Goal: Task Accomplishment & Management: Manage account settings

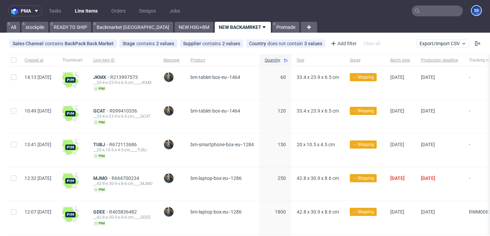
scroll to position [8, 0]
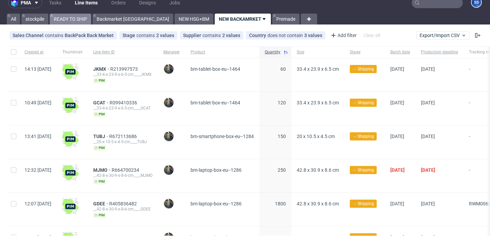
click at [86, 18] on link "READY TO SHIP" at bounding box center [71, 19] width 42 height 11
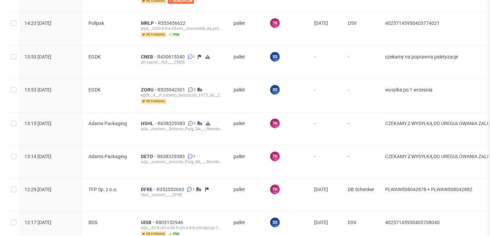
scroll to position [97, 0]
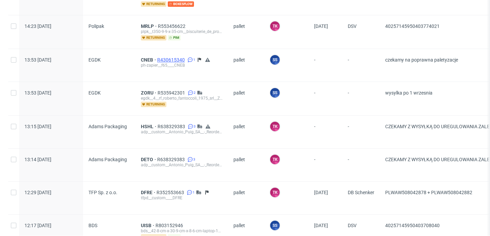
click at [173, 59] on span "R430615340" at bounding box center [171, 59] width 29 height 5
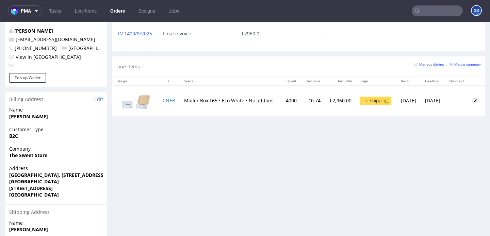
scroll to position [337, 0]
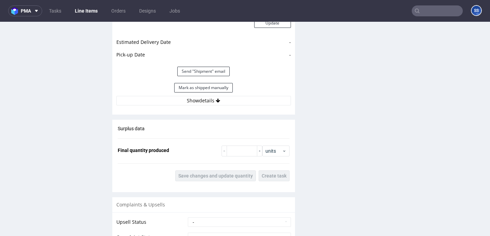
scroll to position [887, 0]
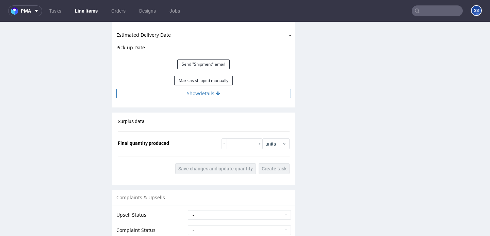
click at [199, 94] on button "Show details" at bounding box center [203, 94] width 175 height 10
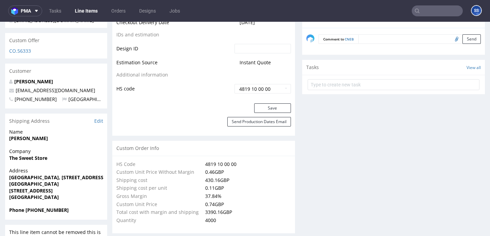
scroll to position [377, 0]
click at [42, 175] on strong "[GEOGRAPHIC_DATA], [STREET_ADDRESS]" at bounding box center [57, 178] width 96 height 6
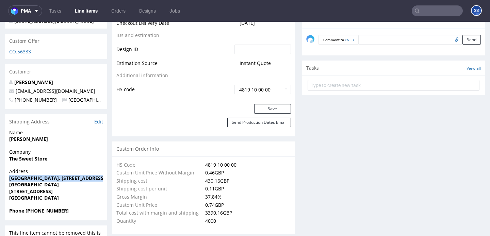
click at [25, 160] on strong "The Sweet Store" at bounding box center [28, 159] width 38 height 6
copy strong "The Sweet Store"
click at [50, 177] on strong "[GEOGRAPHIC_DATA], [STREET_ADDRESS]" at bounding box center [57, 178] width 96 height 6
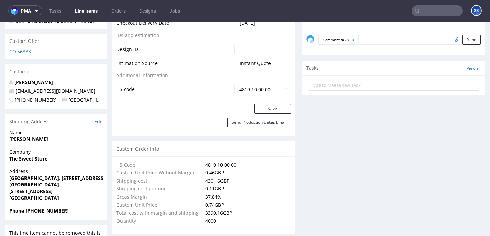
click at [50, 177] on strong "[GEOGRAPHIC_DATA], [STREET_ADDRESS]" at bounding box center [57, 178] width 96 height 6
copy strong "[GEOGRAPHIC_DATA], [STREET_ADDRESS]"
click at [17, 183] on strong "Sweet Briar Park" at bounding box center [34, 184] width 50 height 6
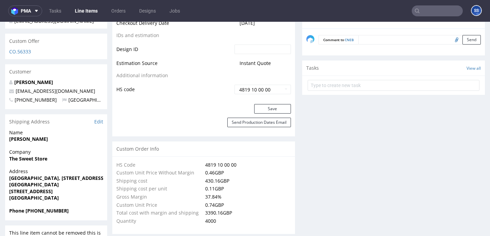
click at [17, 183] on strong "Sweet Briar Park" at bounding box center [34, 184] width 50 height 6
copy strong "Sweet Briar Park"
click at [23, 191] on strong "Norwich NR6 5BD" at bounding box center [31, 191] width 44 height 6
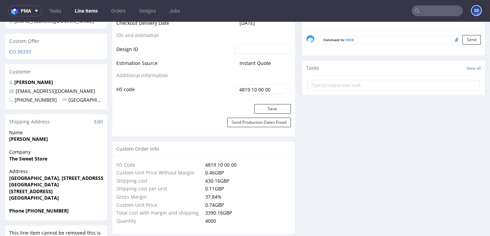
click at [18, 190] on strong "Norwich NR6 5BD" at bounding box center [31, 191] width 44 height 6
copy strong "Norwich"
drag, startPoint x: 31, startPoint y: 190, endPoint x: 57, endPoint y: 192, distance: 25.9
click at [57, 192] on span "Norwich NR6 5BD" at bounding box center [56, 191] width 94 height 7
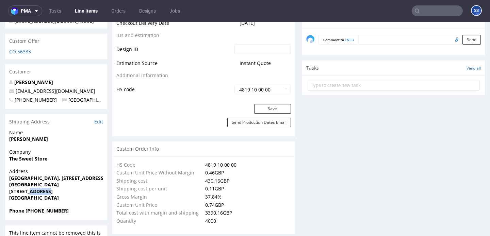
copy strong "NR6 5BD"
click at [39, 139] on strong "[PERSON_NAME]" at bounding box center [28, 139] width 39 height 6
copy strong "[PERSON_NAME]"
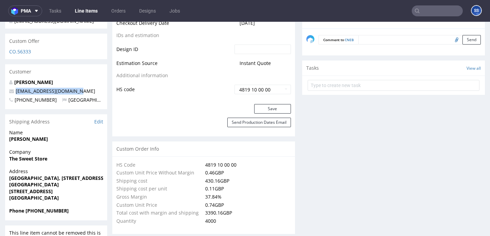
drag, startPoint x: 79, startPoint y: 88, endPoint x: 15, endPoint y: 92, distance: 64.1
click at [15, 92] on p "[EMAIL_ADDRESS][DOMAIN_NAME]" at bounding box center [56, 91] width 94 height 7
copy link "[EMAIL_ADDRESS][DOMAIN_NAME]"
drag, startPoint x: 35, startPoint y: 212, endPoint x: 83, endPoint y: 213, distance: 48.7
click at [83, 213] on span "Phone +447824161990" at bounding box center [56, 211] width 94 height 7
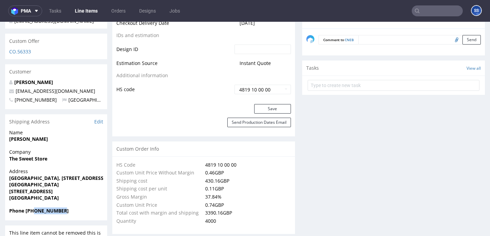
copy strong "7824161990"
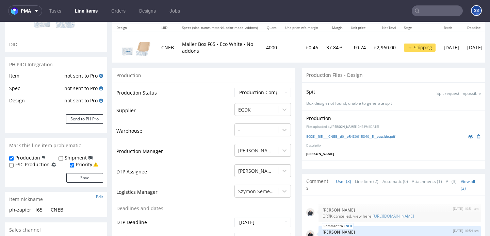
scroll to position [0, 0]
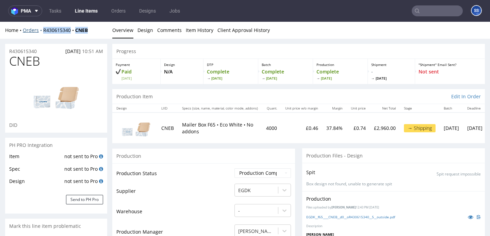
drag, startPoint x: 96, startPoint y: 32, endPoint x: 43, endPoint y: 32, distance: 53.1
click at [43, 32] on div "Home Orders R430615340 CNEB" at bounding box center [56, 30] width 102 height 7
copy div "R430615340 CNEB"
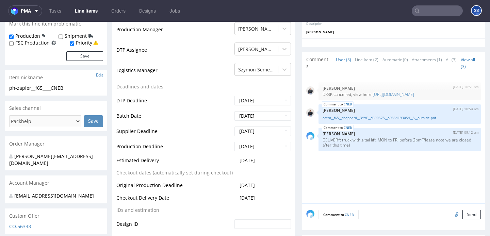
scroll to position [201, 0]
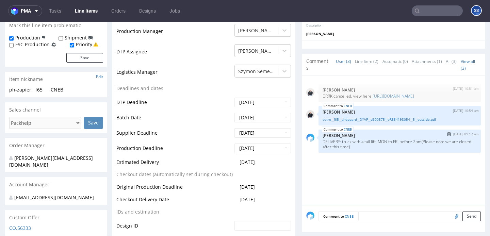
drag, startPoint x: 377, startPoint y: 148, endPoint x: 404, endPoint y: 150, distance: 26.2
click at [404, 149] on p "DELIVERY: truck with a tail lift, MON to FRI before 2pm(Please note we are clos…" at bounding box center [400, 144] width 154 height 10
drag, startPoint x: 378, startPoint y: 147, endPoint x: 422, endPoint y: 149, distance: 43.3
click at [422, 149] on p "DELIVERY: truck with a tail lift, MON to FRI before 2pm(Please note we are clos…" at bounding box center [400, 144] width 154 height 10
copy p "MON to FRI before 2pm"
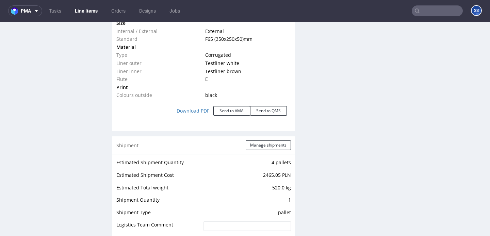
scroll to position [657, 0]
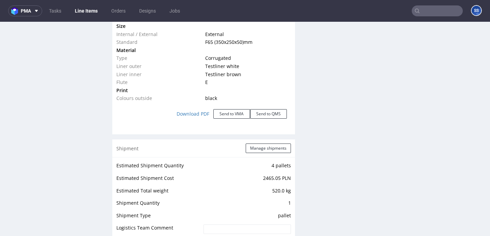
click at [257, 143] on div "Shipment Manage shipments" at bounding box center [203, 149] width 183 height 18
click at [257, 146] on button "Manage shipments" at bounding box center [268, 149] width 45 height 10
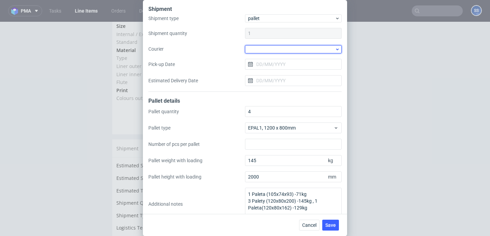
click at [258, 50] on div at bounding box center [293, 49] width 97 height 8
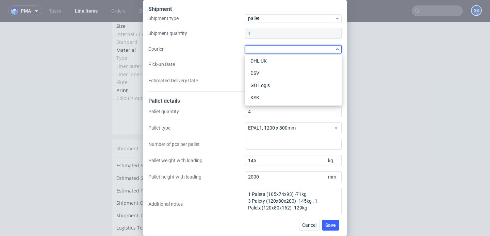
scroll to position [41, 0]
click at [266, 69] on div "DSV" at bounding box center [293, 72] width 91 height 12
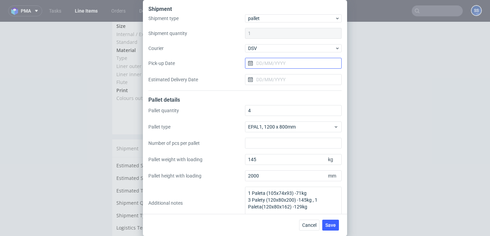
click at [271, 66] on input "Pick-up Date" at bounding box center [293, 63] width 97 height 11
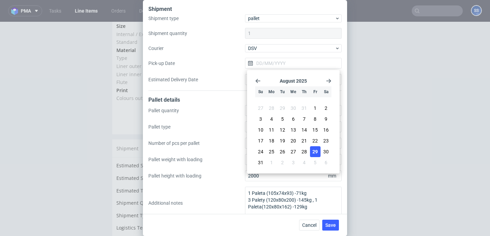
click at [320, 155] on button "29" at bounding box center [315, 151] width 11 height 11
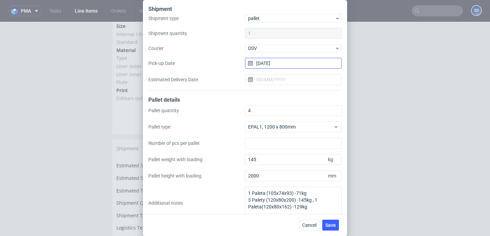
click at [276, 65] on input "29/08/2025" at bounding box center [293, 63] width 97 height 11
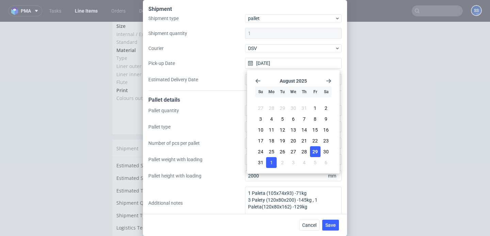
click at [268, 163] on button "1" at bounding box center [271, 162] width 11 height 11
type input "01/09/2025"
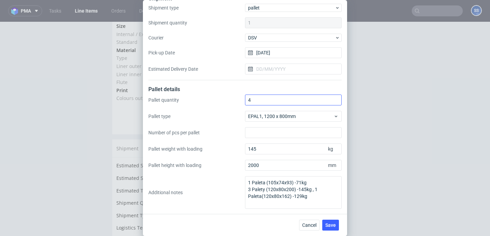
scroll to position [11, 0]
click at [333, 227] on span "Save" at bounding box center [330, 225] width 11 height 5
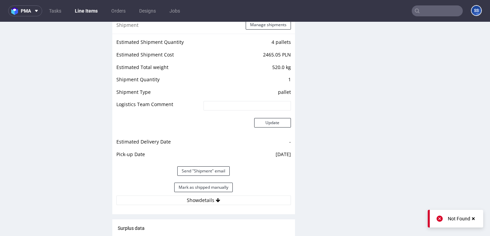
scroll to position [788, 0]
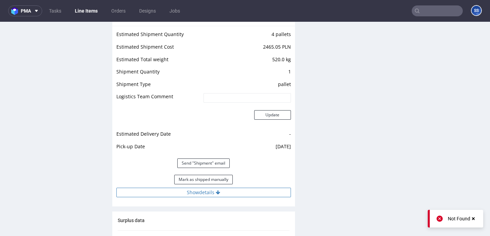
click at [241, 194] on button "Show details" at bounding box center [203, 193] width 175 height 10
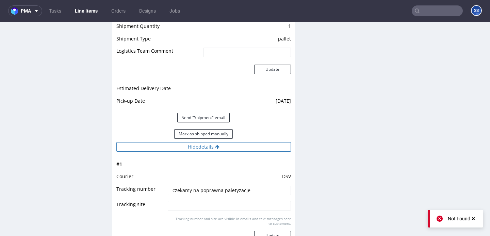
scroll to position [855, 0]
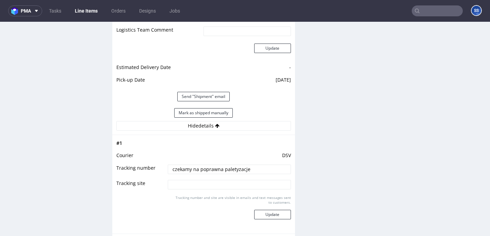
drag, startPoint x: 246, startPoint y: 168, endPoint x: 156, endPoint y: 170, distance: 90.2
click at [156, 170] on tr "Tracking number czekamy na poprawna paletyzacje" at bounding box center [203, 171] width 175 height 15
paste input "40257145950403936849"
type input "40257145950403936849"
click at [264, 218] on button "Update" at bounding box center [272, 215] width 37 height 10
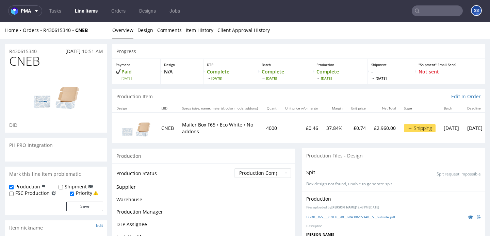
scroll to position [547, 0]
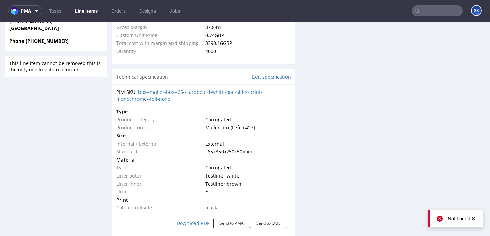
click at [89, 16] on link "Line Items" at bounding box center [86, 10] width 31 height 11
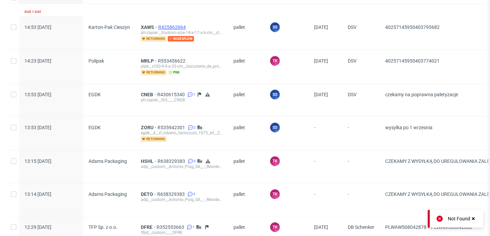
scroll to position [63, 0]
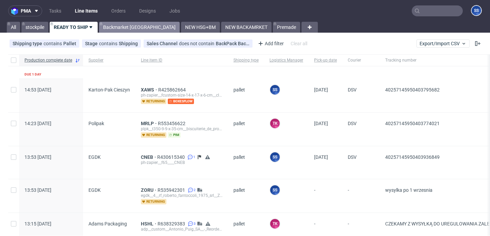
click at [127, 28] on link "Backmarket [GEOGRAPHIC_DATA]" at bounding box center [139, 27] width 81 height 11
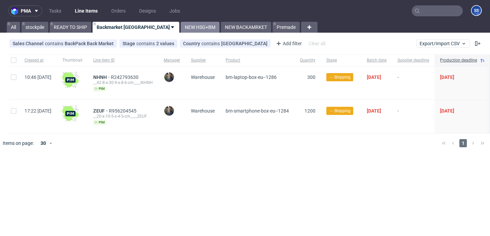
click at [181, 28] on link "NEW HSG+BM" at bounding box center [200, 27] width 39 height 11
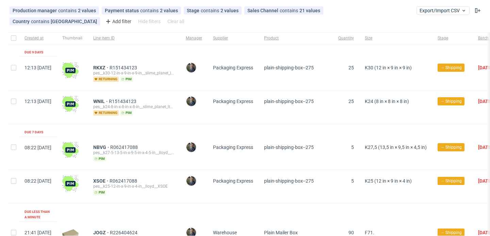
scroll to position [7, 0]
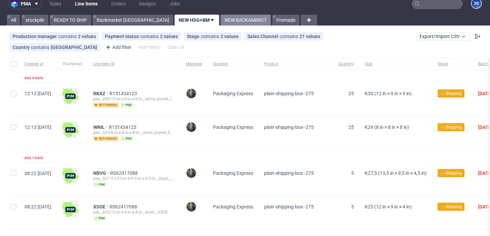
click at [221, 18] on link "NEW BACKAMRKET" at bounding box center [246, 20] width 50 height 11
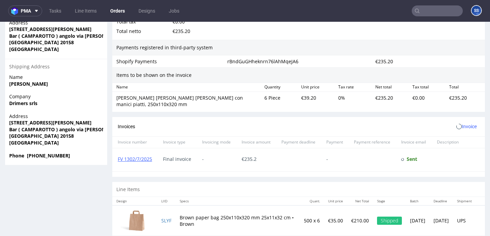
scroll to position [2, 0]
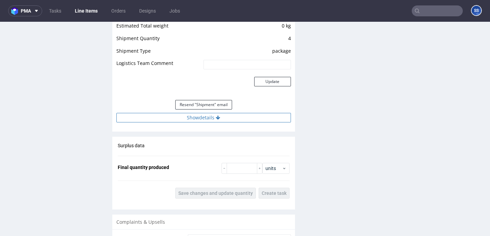
click at [238, 117] on button "Show details" at bounding box center [203, 118] width 175 height 10
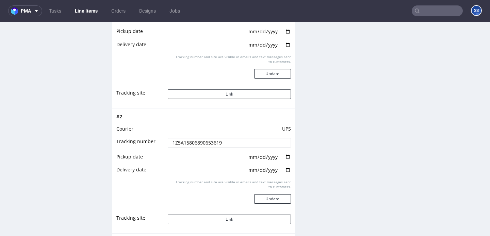
scroll to position [748, 0]
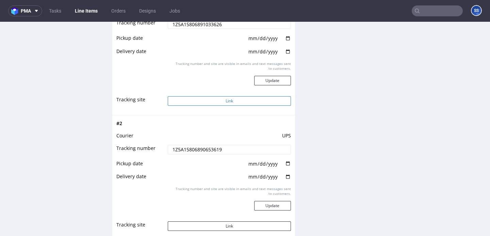
click at [233, 103] on button "Link" at bounding box center [229, 101] width 123 height 10
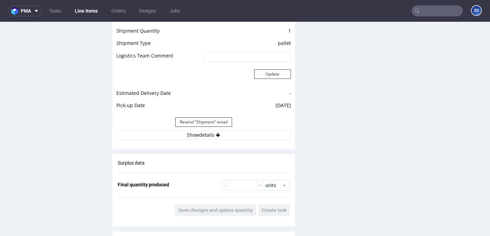
scroll to position [616, 0]
click at [200, 132] on button "Show details" at bounding box center [203, 135] width 175 height 10
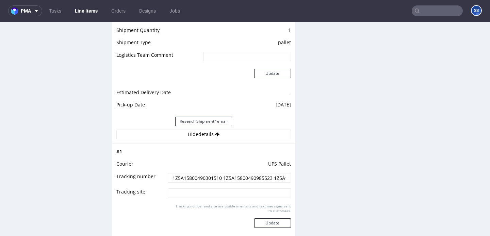
click at [189, 181] on input "1Z5A15800490301510 1Z5A15800490985523 1Z5A15800490527134 1Z5A15800493302344 1Z5…" at bounding box center [229, 178] width 123 height 10
click at [191, 178] on input "1Z5A15800490301510 1Z5A15800490985523 1Z5A15800490527134 1Z5A15800493302344 1Z5…" at bounding box center [229, 178] width 123 height 10
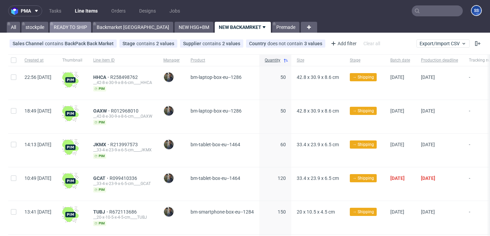
click at [83, 28] on link "READY TO SHIP" at bounding box center [71, 27] width 42 height 11
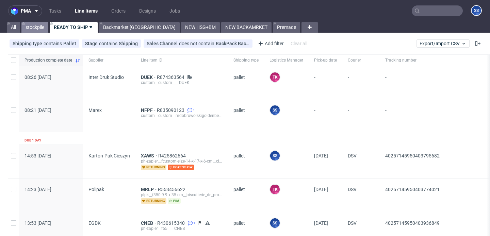
click at [42, 30] on link "stockpile" at bounding box center [34, 27] width 27 height 11
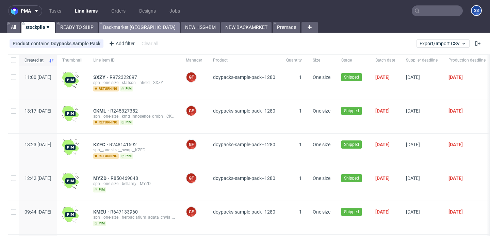
click at [119, 27] on link "Backmarket [GEOGRAPHIC_DATA]" at bounding box center [139, 27] width 81 height 11
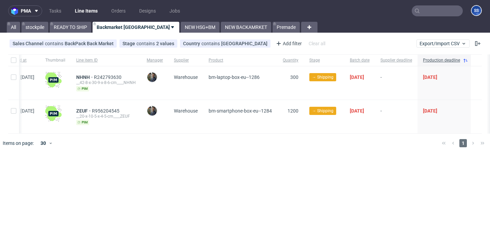
scroll to position [0, 39]
click at [181, 29] on link "NEW HSG+BM" at bounding box center [200, 27] width 39 height 11
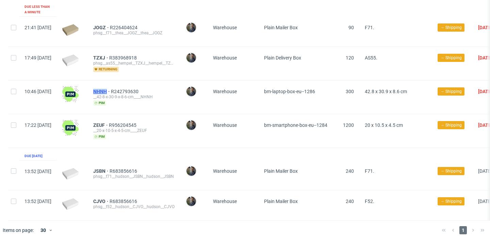
drag, startPoint x: 111, startPoint y: 82, endPoint x: 128, endPoint y: 84, distance: 16.8
click at [128, 84] on div "NHNH R242793630 __42-8-x-30-9-x-8-6-cm____NHNH pim" at bounding box center [134, 97] width 93 height 33
copy span "NHNH"
click at [111, 89] on span "NHNH" at bounding box center [102, 91] width 18 height 5
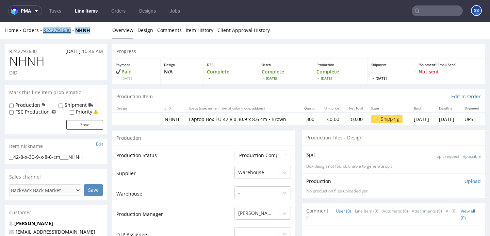
drag, startPoint x: 94, startPoint y: 30, endPoint x: 43, endPoint y: 32, distance: 50.7
click at [43, 32] on div "Home Orders R242793630 NHNH" at bounding box center [56, 30] width 102 height 7
copy div "R242793630 NHNH"
click at [426, 7] on input "text" at bounding box center [437, 10] width 51 height 11
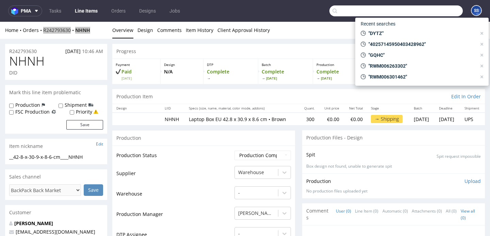
paste input "RWM006301462"
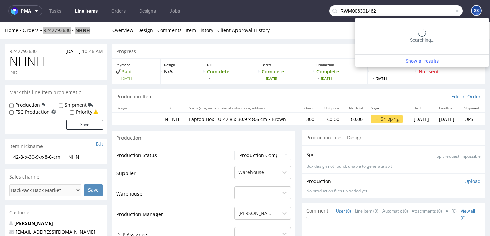
type input "RWM006301462"
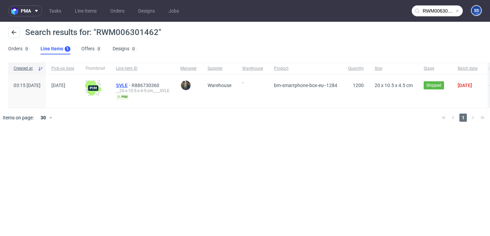
click at [132, 84] on span "SVLE" at bounding box center [124, 85] width 16 height 5
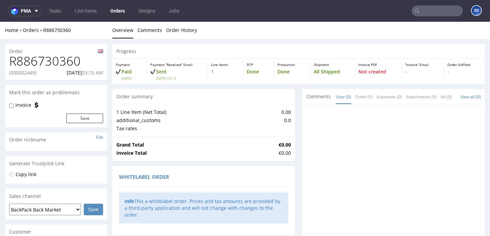
click at [26, 72] on p "(000002449)" at bounding box center [22, 72] width 27 height 7
copy p "000002449"
click at [86, 11] on link "Line Items" at bounding box center [86, 10] width 30 height 11
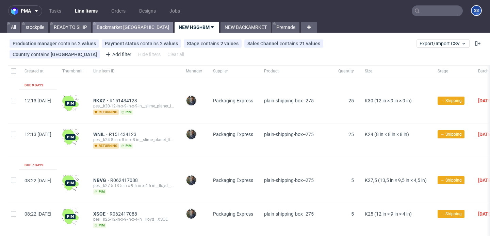
click at [107, 25] on link "Backmarket GB" at bounding box center [133, 27] width 81 height 11
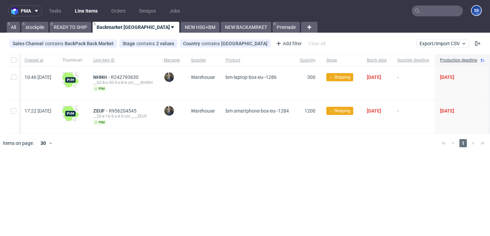
scroll to position [0, 39]
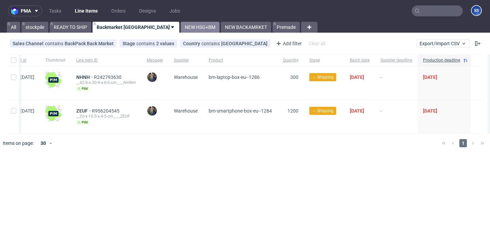
click at [181, 25] on link "NEW HSG+BM" at bounding box center [200, 27] width 39 height 11
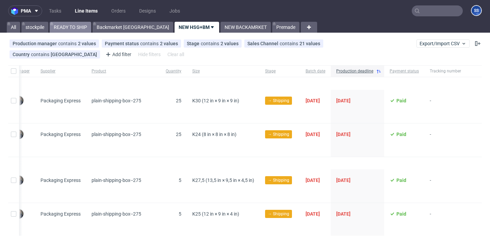
click at [66, 26] on link "READY TO SHIP" at bounding box center [71, 27] width 42 height 11
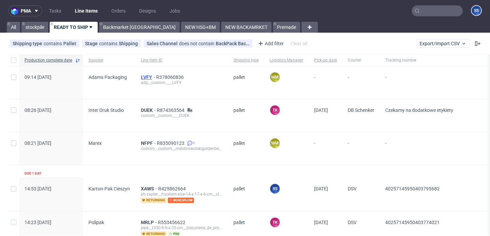
click at [145, 76] on span "LVFY" at bounding box center [148, 77] width 15 height 5
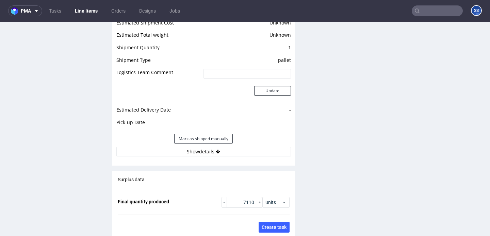
scroll to position [941, 0]
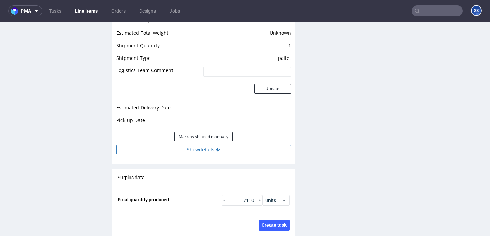
click at [207, 151] on button "Show details" at bounding box center [203, 150] width 175 height 10
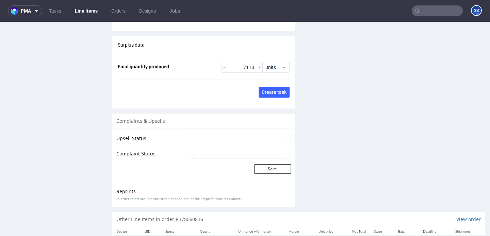
scroll to position [1284, 0]
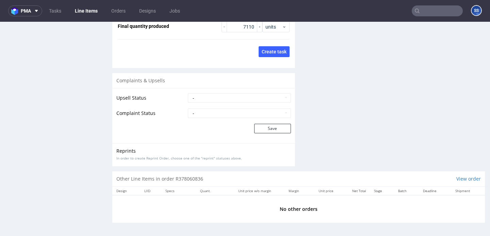
click at [85, 11] on link "Line Items" at bounding box center [86, 10] width 31 height 11
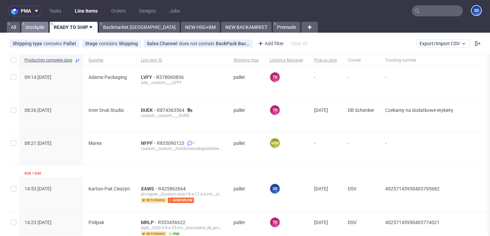
click at [41, 26] on link "stockpile" at bounding box center [34, 27] width 27 height 11
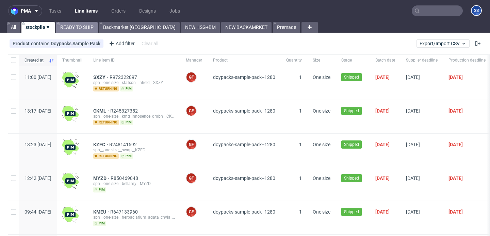
click at [84, 29] on link "READY TO SHIP" at bounding box center [77, 27] width 42 height 11
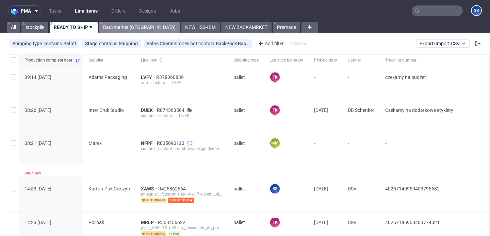
click at [120, 26] on link "Backmarket GB" at bounding box center [139, 27] width 81 height 11
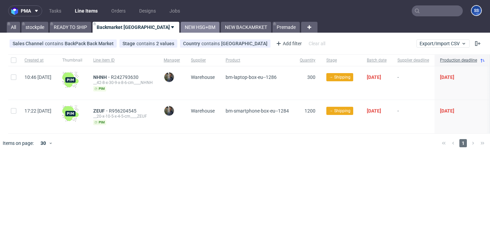
click at [181, 30] on link "NEW HSG+BM" at bounding box center [200, 27] width 39 height 11
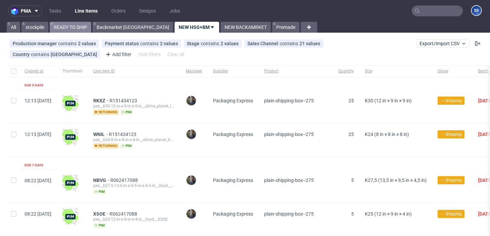
click at [78, 26] on link "READY TO SHIP" at bounding box center [71, 27] width 42 height 11
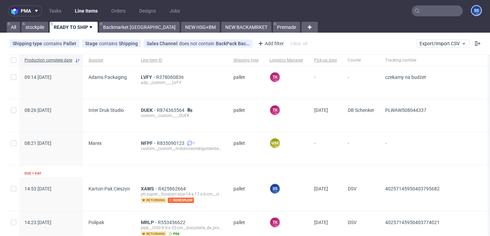
click at [71, 27] on link "READY TO SHIP" at bounding box center [74, 27] width 48 height 11
click at [415, 13] on icon at bounding box center [417, 10] width 5 height 5
click at [416, 9] on input "text" at bounding box center [437, 10] width 51 height 11
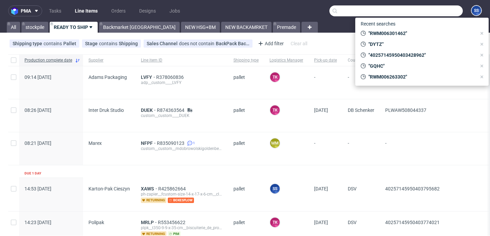
paste input "000002458"
type input "000002458"
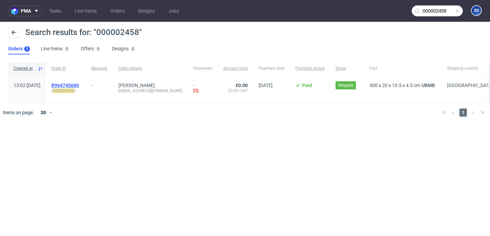
click at [79, 83] on span "R964745689" at bounding box center [65, 85] width 28 height 5
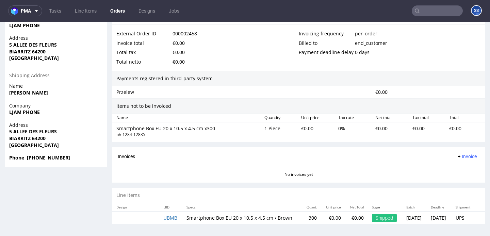
scroll to position [2, 0]
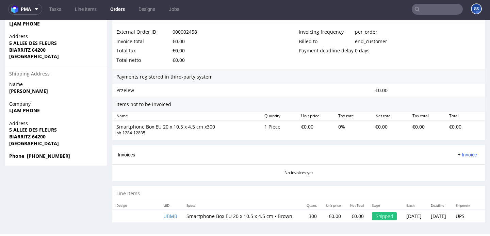
click at [162, 215] on td "UBMB" at bounding box center [170, 216] width 23 height 13
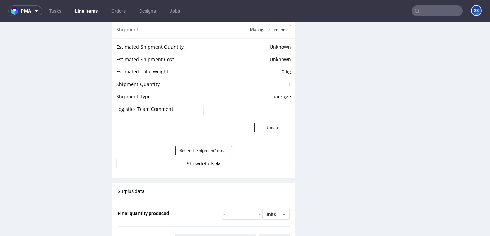
scroll to position [547, 0]
click at [179, 168] on button "Show details" at bounding box center [203, 164] width 175 height 10
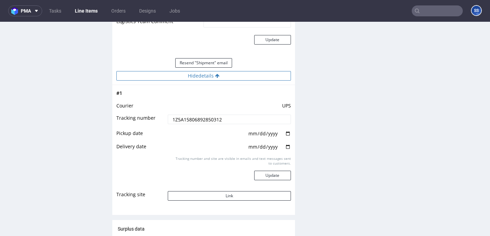
scroll to position [642, 0]
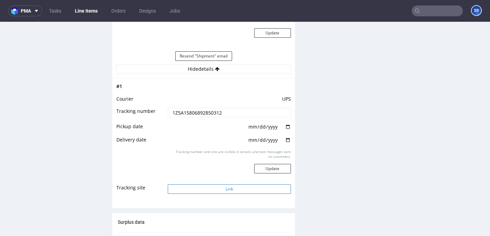
click at [196, 194] on button "Link" at bounding box center [229, 189] width 123 height 10
click at [180, 117] on input "1Z5A15806892850312" at bounding box center [229, 113] width 123 height 10
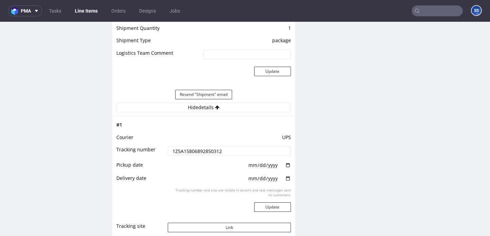
scroll to position [661, 0]
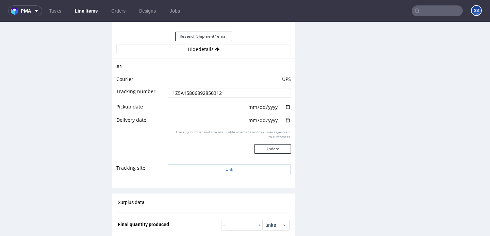
click at [202, 174] on button "Link" at bounding box center [229, 170] width 123 height 10
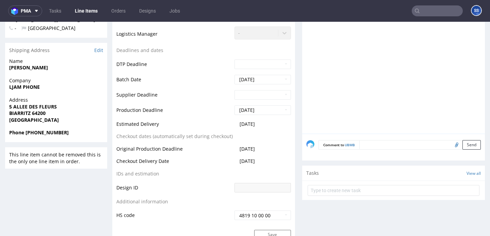
scroll to position [220, 0]
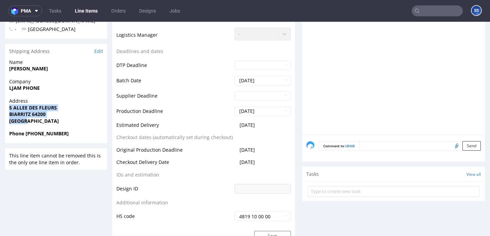
drag, startPoint x: 32, startPoint y: 122, endPoint x: 7, endPoint y: 110, distance: 27.4
click at [7, 110] on div "Address 5 ALLEE DES FLEURS BIARRITZ 64200 France" at bounding box center [56, 114] width 102 height 33
drag, startPoint x: 9, startPoint y: 88, endPoint x: 34, endPoint y: 119, distance: 40.1
click at [34, 119] on section "Shipping Address Edit Name enrich angelique Company LJAM PHONE Address 5 ALLEE …" at bounding box center [56, 93] width 102 height 99
copy section "LJAM PHONE Address 5 ALLEE DES FLEURS BIARRITZ 64200 France"
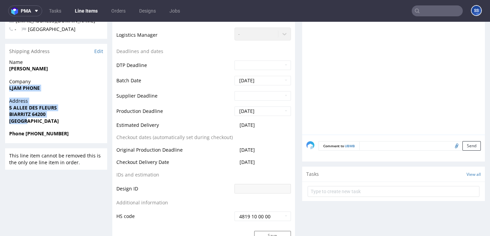
click at [85, 12] on link "Line Items" at bounding box center [86, 10] width 31 height 11
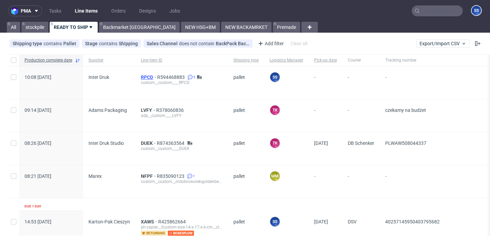
click at [148, 76] on span "RPCD" at bounding box center [149, 77] width 16 height 5
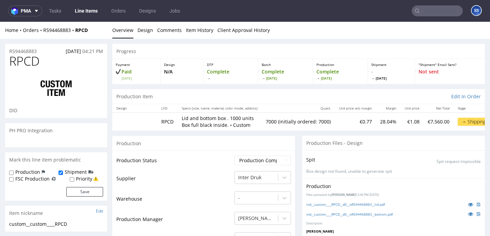
scroll to position [287, 0]
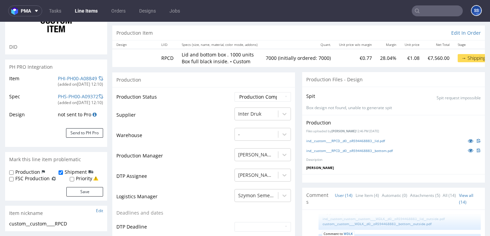
type input "7000"
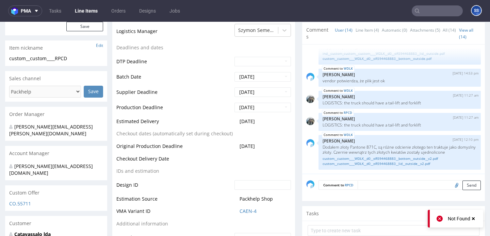
scroll to position [252, 0]
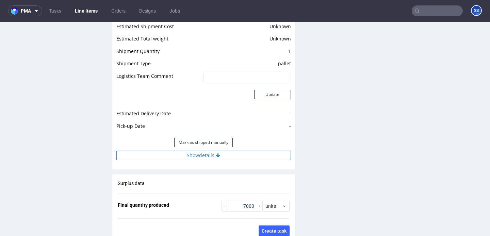
click at [181, 151] on button "Show details" at bounding box center [203, 156] width 175 height 10
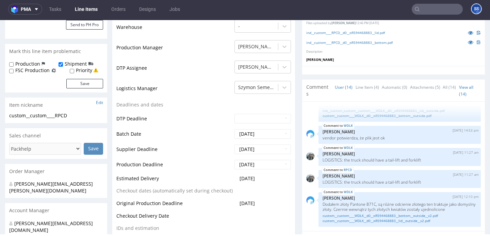
scroll to position [0, 0]
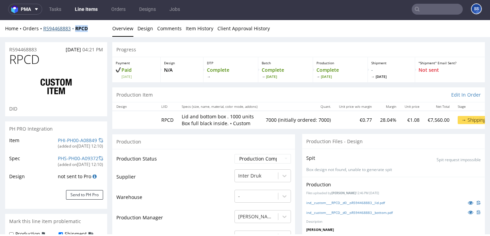
drag, startPoint x: 93, startPoint y: 30, endPoint x: 77, endPoint y: 30, distance: 16.0
click at [77, 30] on div "Home Orders R594468883 RPCD" at bounding box center [56, 28] width 102 height 7
copy strong "RPCD"
drag, startPoint x: 97, startPoint y: 27, endPoint x: 77, endPoint y: 30, distance: 19.9
click at [77, 30] on div "Home Orders R594468883 RPCD" at bounding box center [56, 28] width 102 height 7
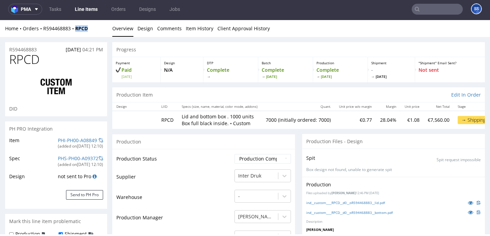
copy strong "RPCD"
drag, startPoint x: 99, startPoint y: 25, endPoint x: 83, endPoint y: 23, distance: 15.8
click at [83, 23] on div "Home Orders R594468883 RPCD Overview Design Comments Item History Client Approv…" at bounding box center [245, 28] width 490 height 17
drag, startPoint x: 95, startPoint y: 28, endPoint x: 44, endPoint y: 30, distance: 51.4
click at [44, 30] on div "Home Orders R594468883 RPCD" at bounding box center [56, 28] width 102 height 7
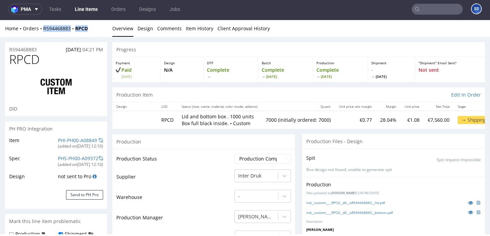
copy div "R594468883 RPCD"
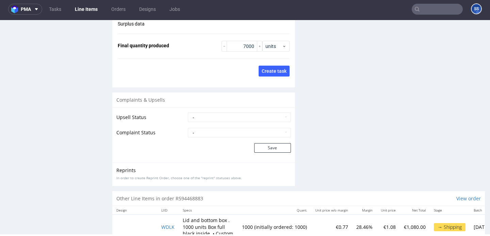
scroll to position [1364, 0]
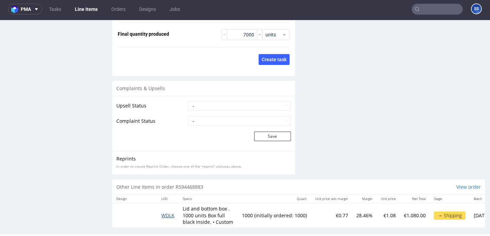
click at [172, 212] on span "WDLK" at bounding box center [167, 215] width 13 height 6
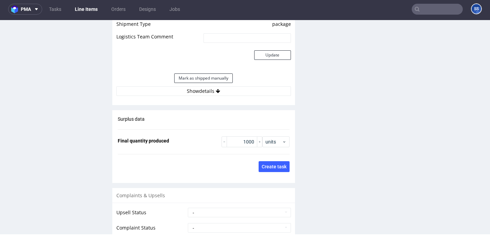
scroll to position [1059, 0]
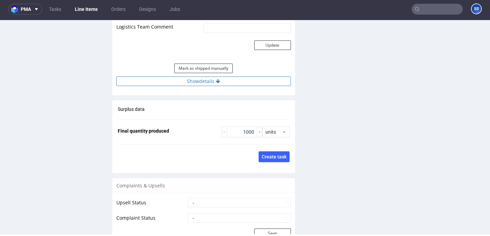
click at [188, 77] on button "Show details" at bounding box center [203, 82] width 175 height 10
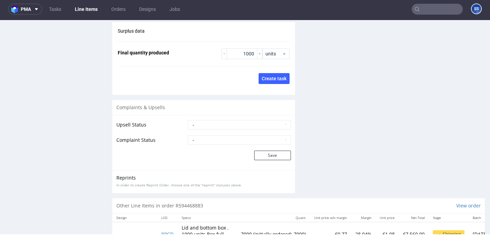
scroll to position [1267, 0]
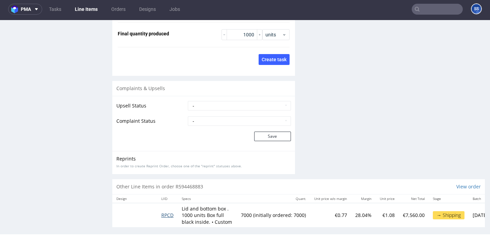
click at [166, 212] on span "RPCD" at bounding box center [167, 215] width 12 height 6
click at [168, 212] on span "RPCD" at bounding box center [167, 215] width 12 height 6
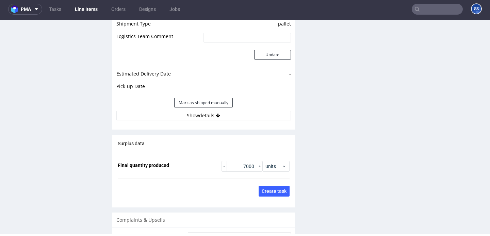
scroll to position [1181, 0]
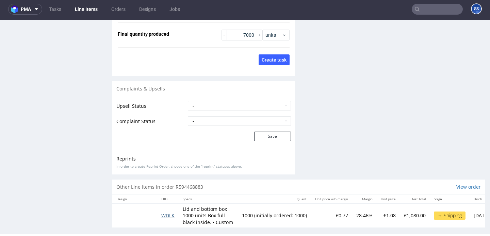
click at [170, 212] on span "WDLK" at bounding box center [167, 215] width 13 height 6
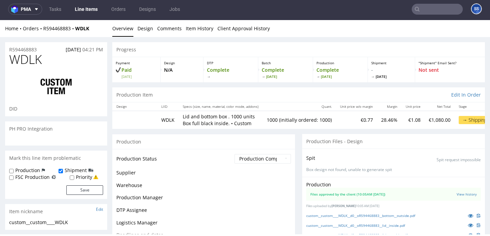
scroll to position [287, 0]
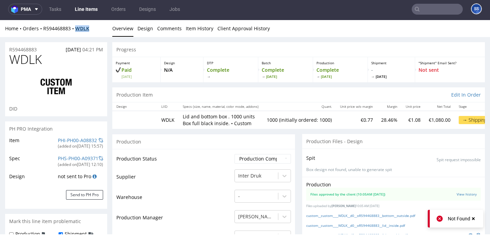
drag, startPoint x: 100, startPoint y: 29, endPoint x: 78, endPoint y: 29, distance: 22.8
click at [78, 29] on div "Home Orders R594468883 WDLK" at bounding box center [56, 28] width 102 height 7
copy strong "WDLK"
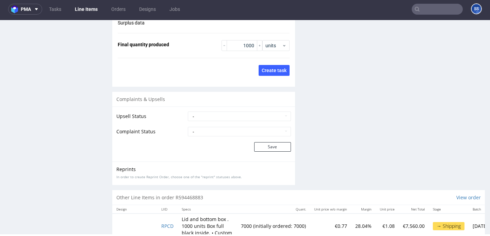
scroll to position [1156, 0]
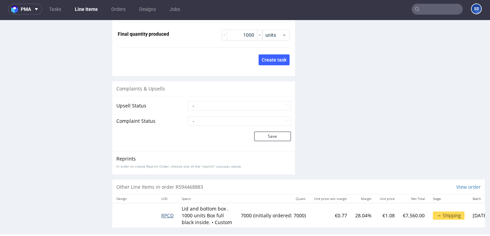
click at [173, 212] on span "RPCD" at bounding box center [167, 215] width 12 height 6
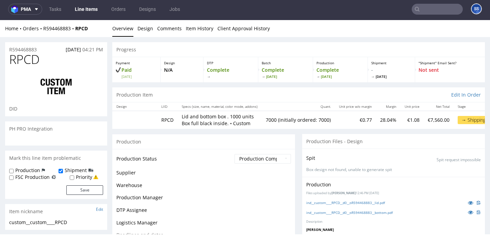
scroll to position [287, 0]
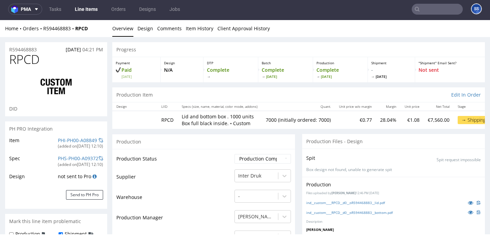
type input "7000"
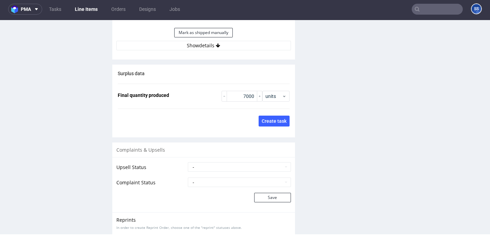
scroll to position [1181, 0]
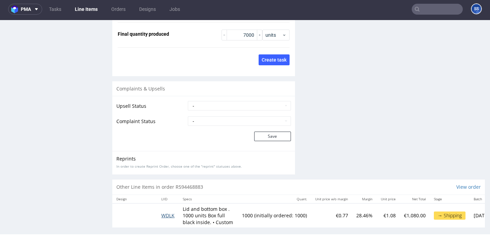
click at [168, 212] on span "WDLK" at bounding box center [167, 215] width 13 height 6
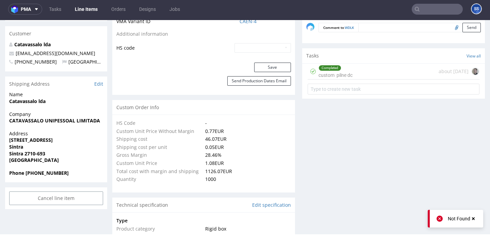
scroll to position [422, 0]
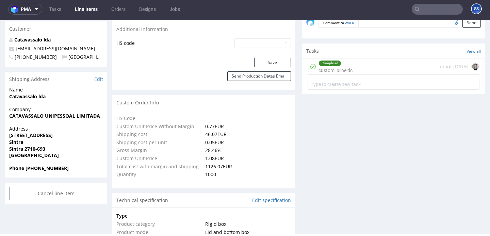
click at [81, 8] on link "Line Items" at bounding box center [86, 9] width 31 height 11
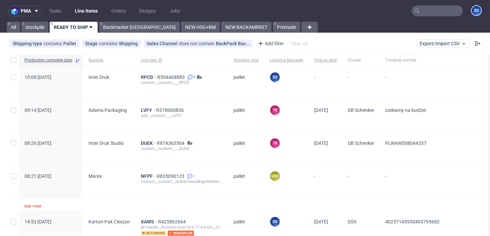
click at [142, 74] on div "RPCD R594468883 5 custom__custom____RPCD" at bounding box center [181, 82] width 93 height 33
click at [143, 78] on span "RPCD" at bounding box center [149, 77] width 16 height 5
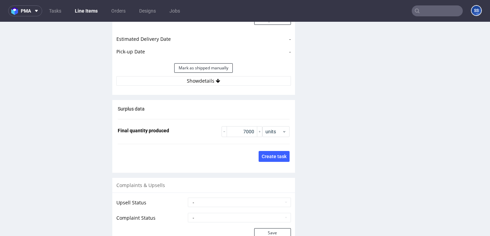
scroll to position [1074, 0]
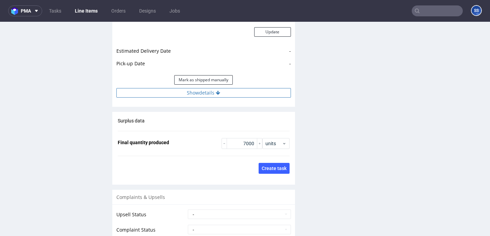
click at [200, 88] on button "Show details" at bounding box center [203, 93] width 175 height 10
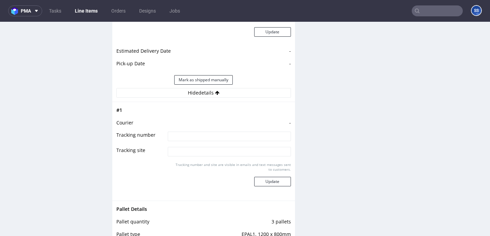
click at [198, 132] on input at bounding box center [229, 137] width 123 height 10
type input "czekamy na update budzetu"
click at [258, 177] on button "Update" at bounding box center [272, 182] width 37 height 10
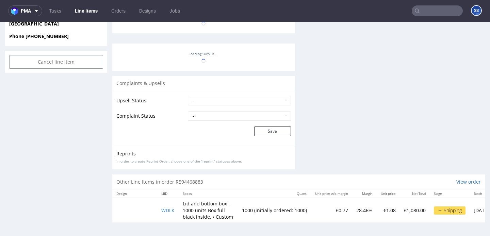
scroll to position [287, 0]
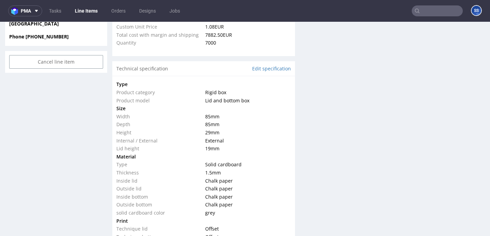
type input "7000"
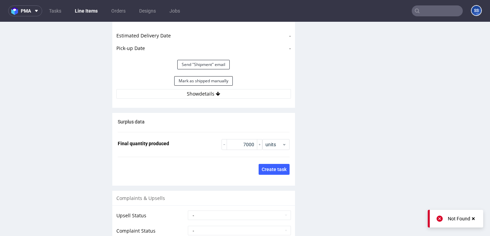
scroll to position [1090, 0]
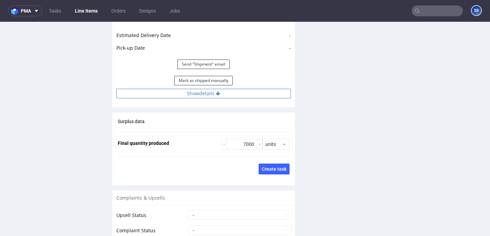
click at [229, 89] on button "Show details" at bounding box center [203, 94] width 175 height 10
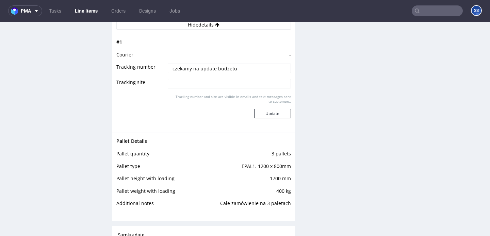
scroll to position [1160, 0]
click at [81, 12] on link "Line Items" at bounding box center [86, 10] width 31 height 11
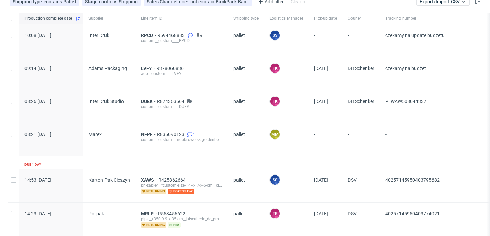
scroll to position [43, 0]
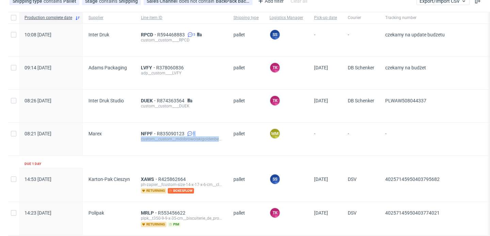
drag, startPoint x: 195, startPoint y: 130, endPoint x: 187, endPoint y: 165, distance: 36.4
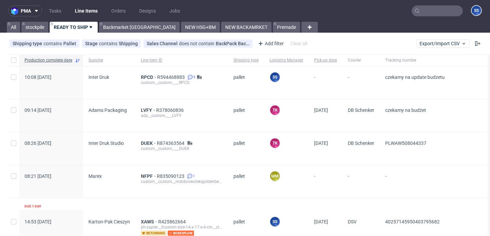
click at [423, 7] on input "text" at bounding box center [437, 10] width 51 height 11
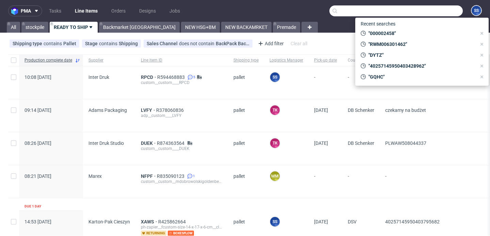
paste input "RWM006286811"
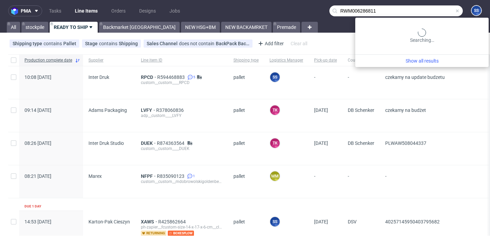
type input "RWM006286811"
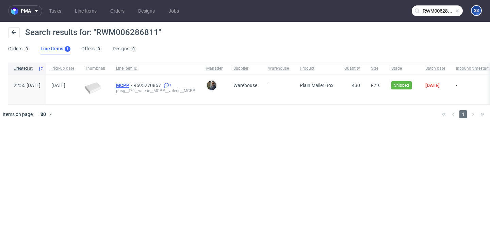
click at [133, 84] on span "MCPP" at bounding box center [124, 85] width 17 height 5
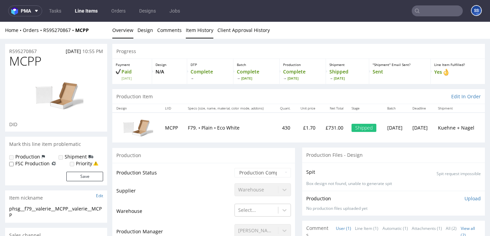
click at [193, 31] on link "Item History" at bounding box center [200, 30] width 28 height 17
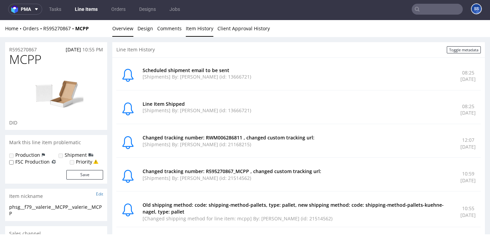
click at [126, 30] on link "Overview" at bounding box center [122, 28] width 21 height 17
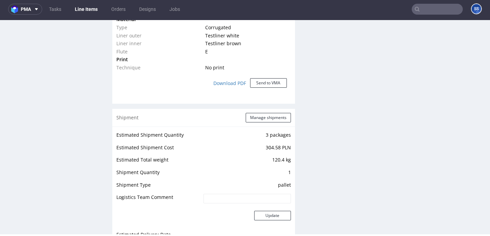
scroll to position [649, 0]
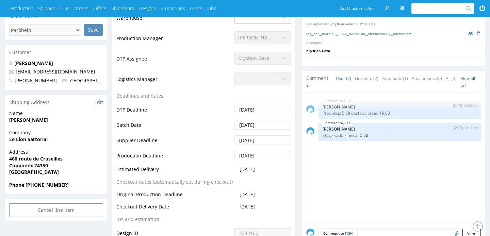
scroll to position [225, 0]
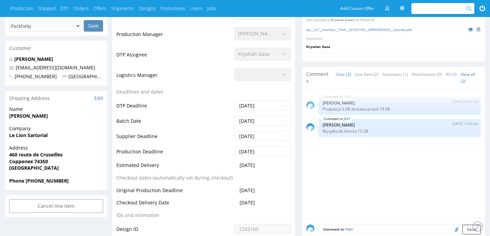
click at [42, 134] on strong "Le Lion Sartorial" at bounding box center [28, 135] width 38 height 6
copy strong "Le Lion Sartorial"
click at [35, 115] on strong "[PERSON_NAME]" at bounding box center [28, 116] width 39 height 6
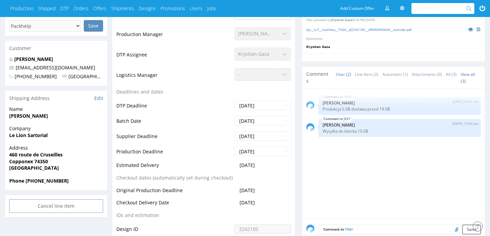
click at [35, 115] on strong "[PERSON_NAME]" at bounding box center [28, 116] width 39 height 6
copy strong "[PERSON_NAME]"
click at [30, 150] on span "Address" at bounding box center [56, 148] width 94 height 7
click at [28, 151] on span "460 route de Cruseilles" at bounding box center [56, 154] width 94 height 7
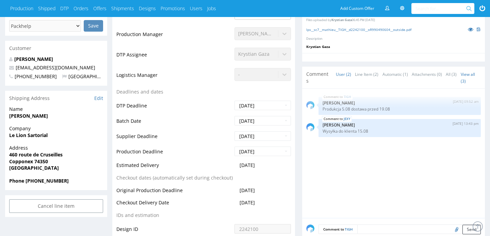
click at [28, 151] on span "460 route de Cruseilles" at bounding box center [56, 154] width 94 height 7
copy strong "460 route de Cruseilles"
click at [21, 162] on strong "Copponex 74350" at bounding box center [28, 161] width 39 height 6
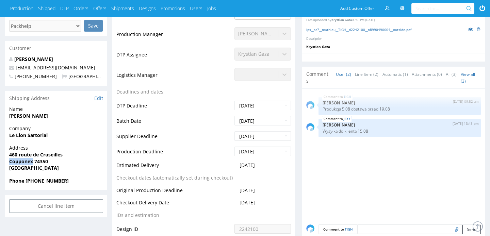
copy strong "Copponex"
click at [46, 159] on strong "Copponex 74350" at bounding box center [28, 161] width 39 height 6
copy strong "74350"
click at [54, 184] on span "Phone [PHONE_NUMBER]" at bounding box center [56, 181] width 94 height 7
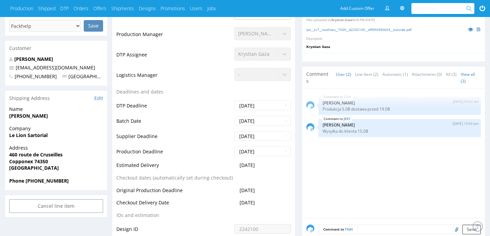
click at [54, 184] on span "Phone [PHONE_NUMBER]" at bounding box center [56, 181] width 94 height 7
click at [57, 183] on strong "Phone [PHONE_NUMBER]" at bounding box center [39, 181] width 60 height 6
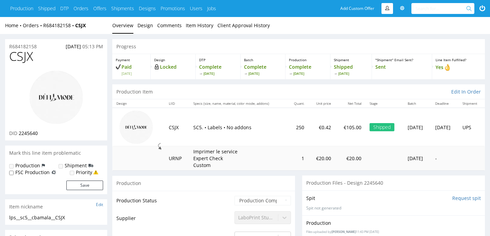
click at [385, 9] on link at bounding box center [388, 8] width 12 height 11
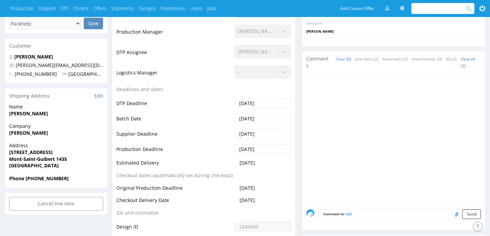
scroll to position [238, 0]
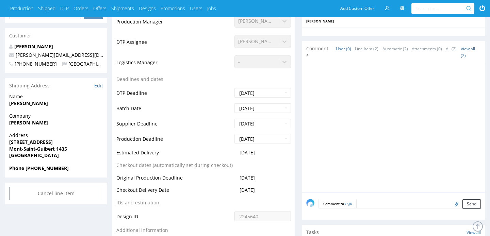
click at [48, 119] on strong "Cynthia Ndepika Bamala" at bounding box center [28, 122] width 39 height 6
copy strong "Cynthia Ndepika Bamala"
click at [46, 141] on strong "Rue des Aulnes 5 boite 6" at bounding box center [31, 142] width 44 height 6
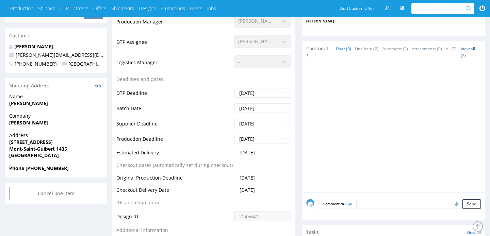
click at [46, 141] on strong "Rue des Aulnes 5 boite 6" at bounding box center [31, 142] width 44 height 6
copy strong "Rue des Aulnes 5 boite 6"
click at [25, 149] on strong "Mont-Saint-Guibert 1435" at bounding box center [38, 149] width 58 height 6
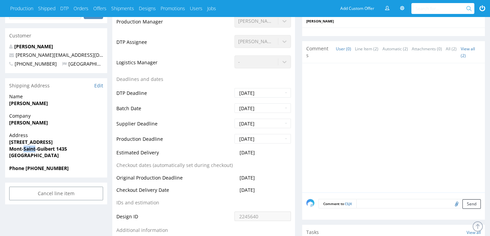
click at [25, 149] on strong "Mont-Saint-Guibert 1435" at bounding box center [38, 149] width 58 height 6
click at [43, 168] on strong "Phone +32476133731" at bounding box center [39, 168] width 60 height 6
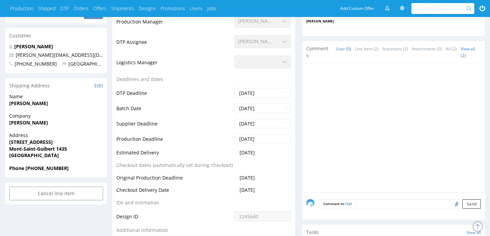
click at [43, 168] on strong "Phone +32476133731" at bounding box center [39, 168] width 60 height 6
copy strong "32476133731"
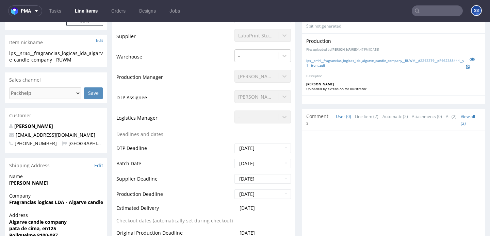
scroll to position [171, 0]
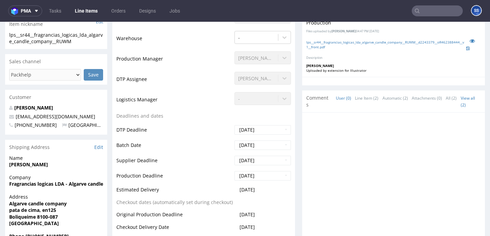
click at [43, 185] on strong "Fragrancias logicas LDA - Algarve candle company" at bounding box center [67, 184] width 117 height 6
copy strong "Fragrancias logicas LDA - Algarve candle company"
click at [33, 211] on strong "pata de cima, en125" at bounding box center [32, 210] width 47 height 6
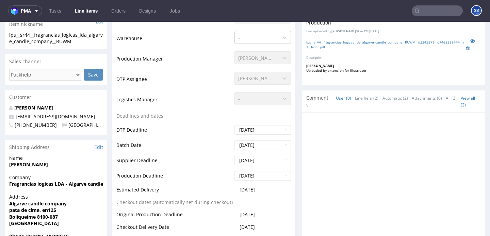
click at [33, 211] on strong "pata de cima, en125" at bounding box center [32, 210] width 47 height 6
copy strong "pata de cima, en125"
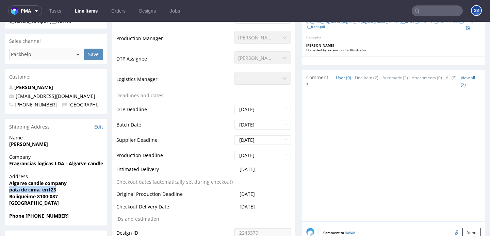
scroll to position [192, 0]
click at [28, 198] on strong "Boliqueime 8100-087" at bounding box center [33, 196] width 49 height 6
copy strong "Boliqueime"
click at [36, 196] on strong "Boliqueime 8100-087" at bounding box center [33, 196] width 49 height 6
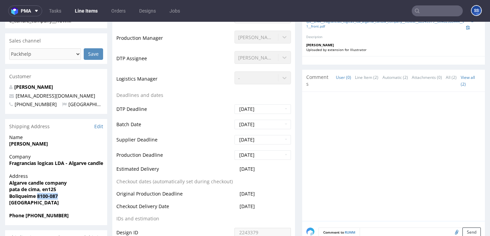
drag, startPoint x: 36, startPoint y: 196, endPoint x: 64, endPoint y: 198, distance: 27.9
click at [64, 198] on span "Boliqueime 8100-087" at bounding box center [56, 196] width 94 height 7
copy strong "8100-087"
click at [38, 214] on strong "Phone [PHONE_NUMBER]" at bounding box center [39, 215] width 60 height 6
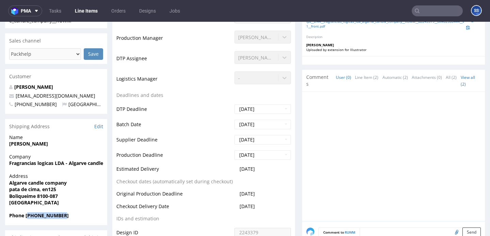
copy strong "351911074182"
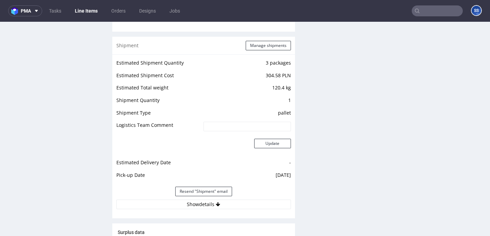
scroll to position [2, 0]
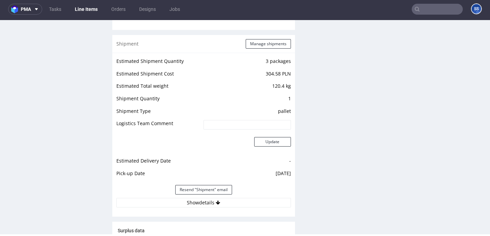
click at [87, 5] on link "Line Items" at bounding box center [86, 9] width 31 height 11
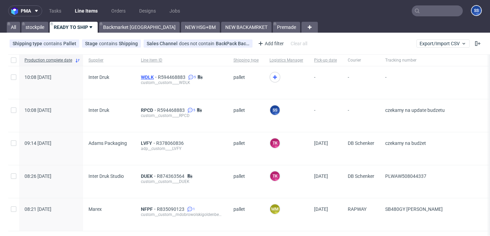
click at [146, 76] on span "WDLK" at bounding box center [149, 77] width 17 height 5
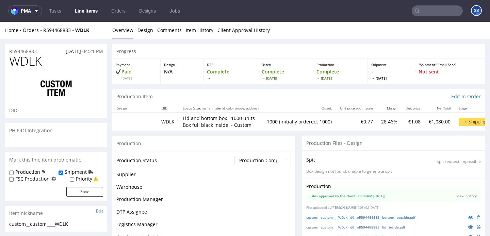
scroll to position [287, 0]
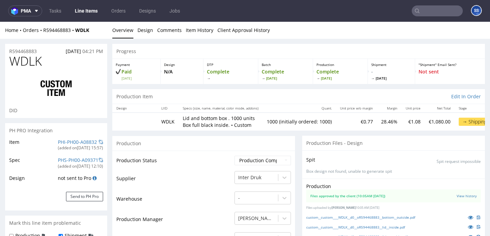
type input "1000"
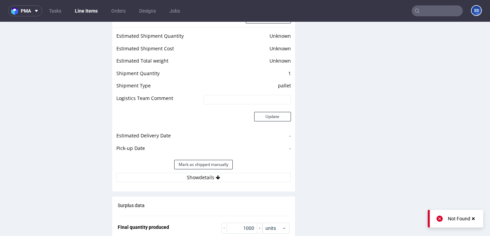
scroll to position [990, 0]
click at [222, 173] on button "Show details" at bounding box center [203, 178] width 175 height 10
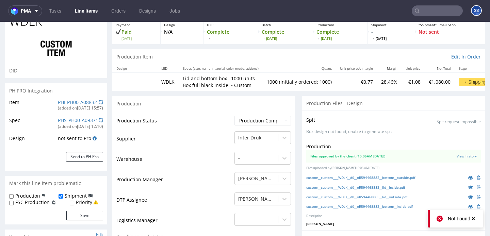
scroll to position [0, 0]
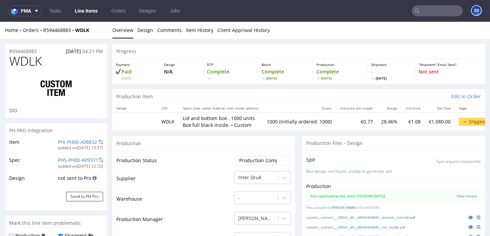
click at [83, 8] on link "Line Items" at bounding box center [86, 10] width 31 height 11
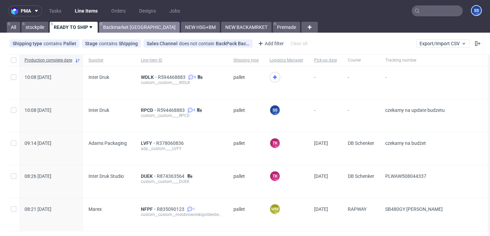
click at [109, 29] on link "Backmarket [GEOGRAPHIC_DATA]" at bounding box center [139, 27] width 81 height 11
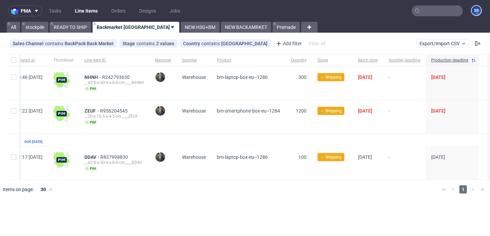
scroll to position [0, 11]
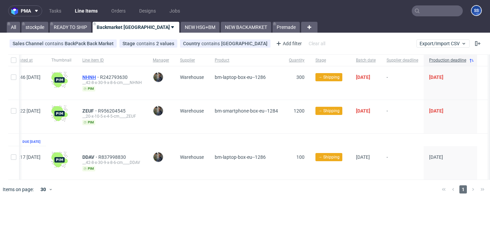
click at [100, 77] on span "NHNH" at bounding box center [91, 77] width 18 height 5
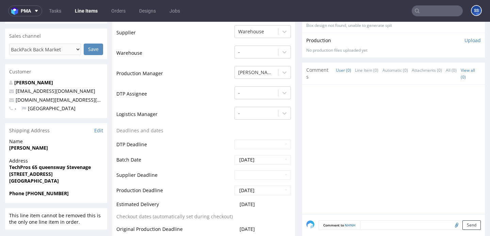
scroll to position [158, 0]
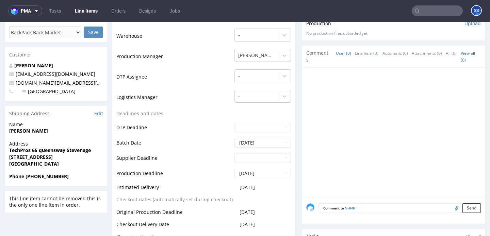
click at [31, 133] on strong "Shabbir Ahmed" at bounding box center [28, 131] width 39 height 6
copy strong "Shabbir Ahmed"
click at [51, 148] on strong "TechPros 65 queensway Stevenage" at bounding box center [50, 150] width 82 height 6
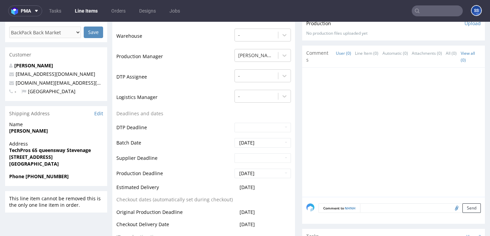
click at [51, 148] on strong "TechPros 65 queensway Stevenage" at bounding box center [50, 150] width 82 height 6
copy strong "TechPros 65 queensway Stevenage"
drag, startPoint x: 9, startPoint y: 156, endPoint x: 64, endPoint y: 156, distance: 55.1
click at [53, 156] on strong "Stvenage United Kingdom SG1 1DN" at bounding box center [31, 157] width 44 height 6
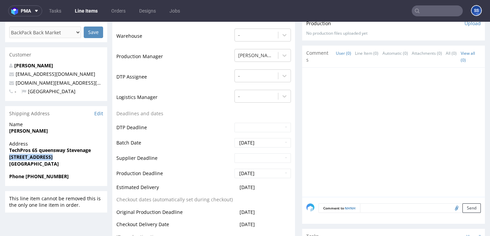
click at [31, 158] on strong "Stvenage United Kingdom SG1 1DN" at bounding box center [31, 157] width 44 height 6
drag, startPoint x: 9, startPoint y: 158, endPoint x: 70, endPoint y: 158, distance: 61.3
click at [53, 158] on strong "Stvenage United Kingdom SG1 1DN" at bounding box center [31, 157] width 44 height 6
copy strong "Stvenage United Kingdom"
drag, startPoint x: 71, startPoint y: 157, endPoint x: 93, endPoint y: 159, distance: 22.2
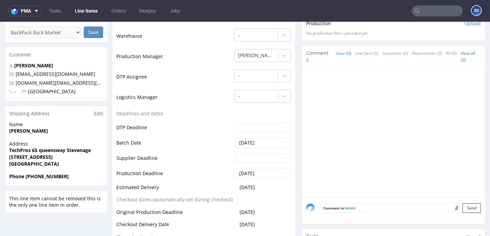
click at [93, 159] on span "Stvenage United Kingdom SG1 1DN" at bounding box center [56, 157] width 94 height 7
copy strong "SG1 1DN"
click at [41, 129] on strong "Shabbir Ahmed" at bounding box center [28, 131] width 39 height 6
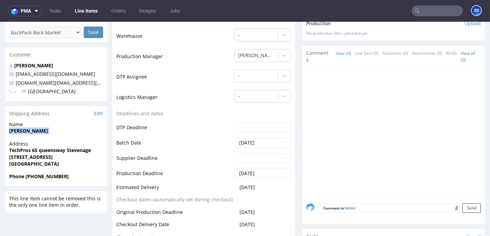
copy strong "Shabbir Ahmed"
drag, startPoint x: 80, startPoint y: 84, endPoint x: 16, endPoint y: 85, distance: 64.3
click at [16, 85] on p "techpros.co.uk@gmail.com" at bounding box center [56, 83] width 94 height 7
click at [16, 85] on link "techpros.co.uk@gmail.com" at bounding box center [75, 83] width 119 height 6
click at [90, 82] on p "techpros.co.uk@gmail.com" at bounding box center [56, 83] width 94 height 7
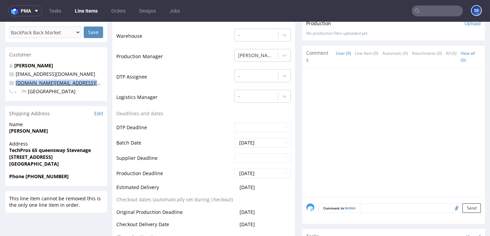
drag, startPoint x: 88, startPoint y: 82, endPoint x: 19, endPoint y: 84, distance: 69.8
click at [19, 84] on p "techpros.co.uk@gmail.com" at bounding box center [56, 83] width 94 height 7
copy link "techpros.co.uk@gmail.com"
drag, startPoint x: 29, startPoint y: 176, endPoint x: 71, endPoint y: 176, distance: 41.5
click at [71, 176] on span "Phone +44 07548222263" at bounding box center [56, 176] width 94 height 7
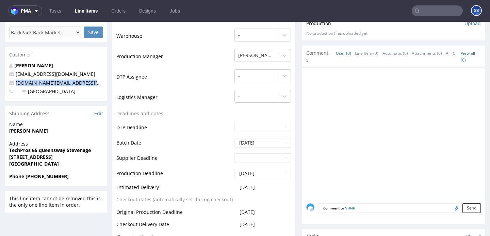
copy strong "44 07548222263"
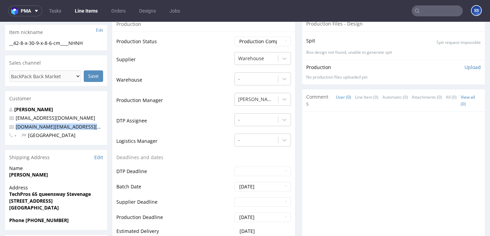
scroll to position [0, 0]
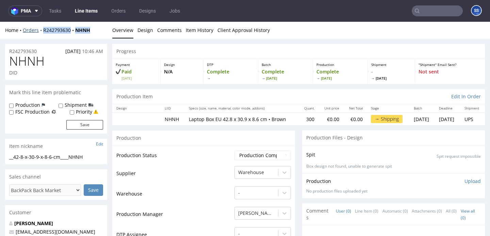
drag, startPoint x: 100, startPoint y: 31, endPoint x: 41, endPoint y: 31, distance: 58.9
click at [41, 31] on div "Home Orders R242793630 NHNH" at bounding box center [56, 30] width 102 height 7
copy div "R242793630 NHNH"
click at [89, 12] on link "Line Items" at bounding box center [86, 10] width 31 height 11
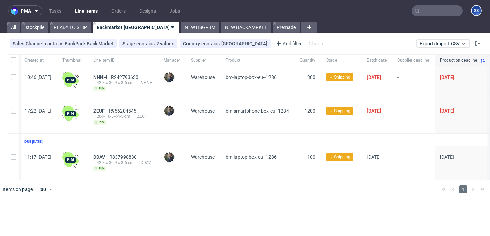
scroll to position [0, 3]
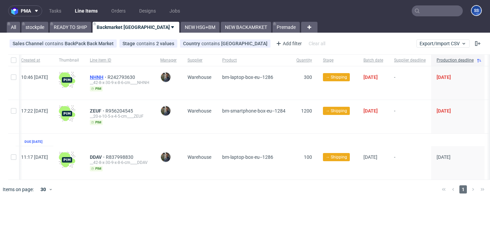
click at [108, 77] on span "NHNH" at bounding box center [99, 77] width 18 height 5
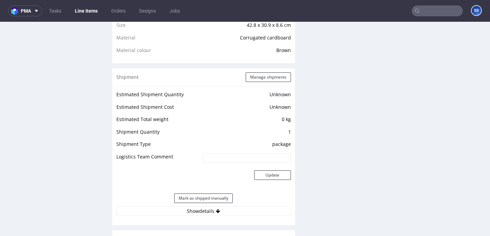
scroll to position [496, 0]
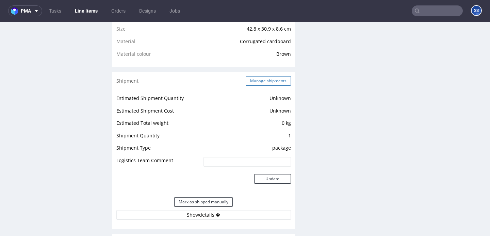
click at [260, 81] on button "Manage shipments" at bounding box center [268, 81] width 45 height 10
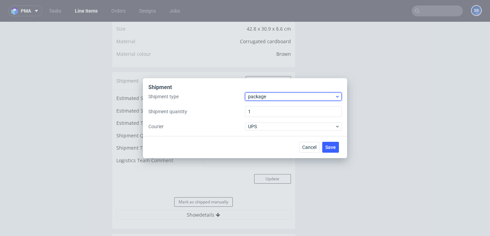
click at [263, 98] on span "package" at bounding box center [291, 96] width 87 height 7
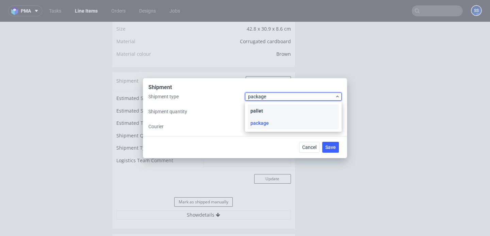
click at [264, 105] on div "pallet" at bounding box center [293, 111] width 91 height 12
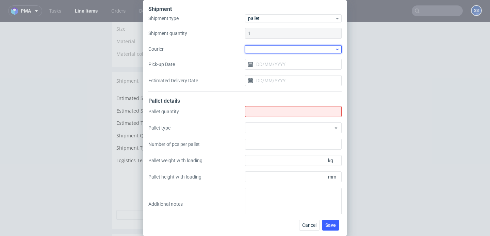
click at [272, 47] on div at bounding box center [293, 49] width 97 height 8
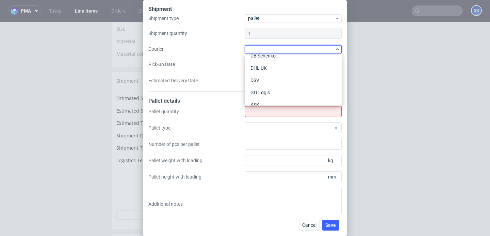
scroll to position [48, 0]
click at [269, 99] on div "Kuehne + Nagel" at bounding box center [293, 102] width 91 height 12
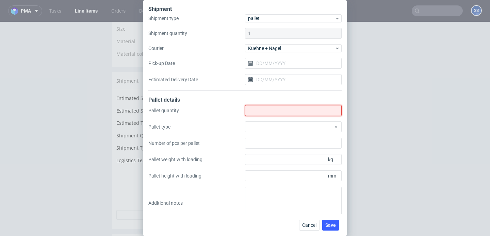
click at [267, 107] on input "Shipment type" at bounding box center [293, 110] width 97 height 11
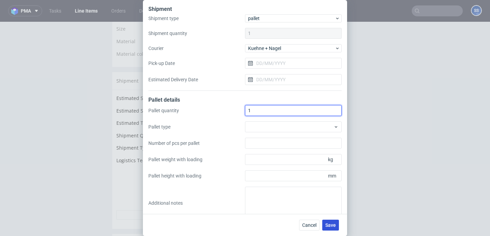
type input "1"
click at [332, 227] on span "Save" at bounding box center [330, 225] width 11 height 5
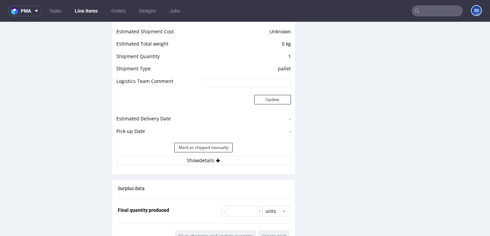
scroll to position [586, 0]
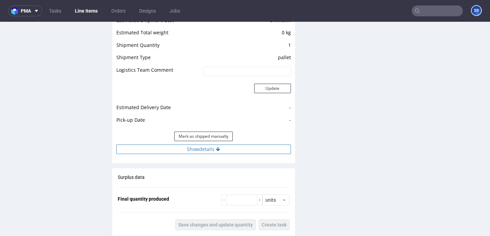
click at [224, 154] on button "Show details" at bounding box center [203, 150] width 175 height 10
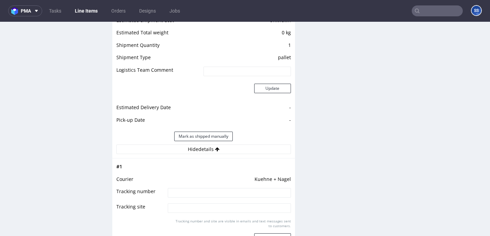
click at [204, 198] on input at bounding box center [229, 193] width 123 height 10
paste input "RWM006379154"
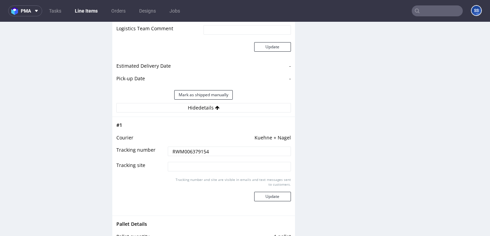
scroll to position [638, 0]
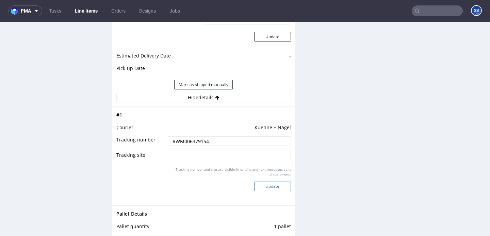
type input "RWM006379154"
click at [272, 191] on button "Update" at bounding box center [272, 187] width 37 height 10
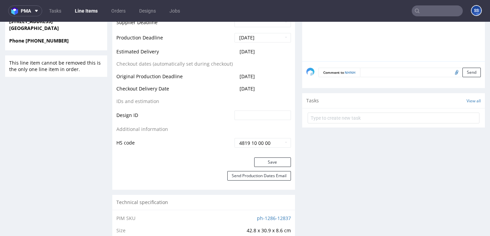
scroll to position [214, 0]
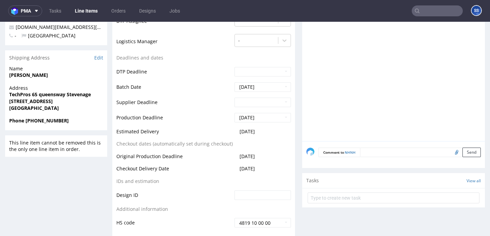
click at [88, 14] on link "Line Items" at bounding box center [86, 10] width 31 height 11
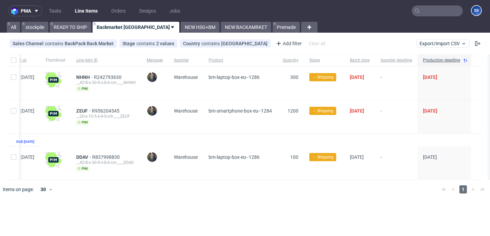
scroll to position [0, 39]
click at [181, 23] on link "NEW HSG+BM" at bounding box center [200, 27] width 39 height 11
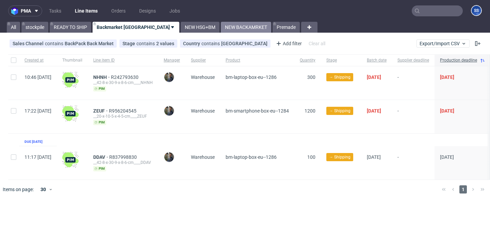
click at [221, 29] on link "NEW BACKAMRKET" at bounding box center [246, 27] width 50 height 11
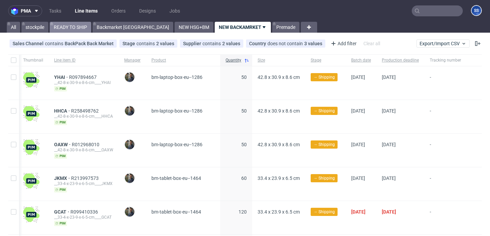
click at [75, 30] on link "READY TO SHIP" at bounding box center [71, 27] width 42 height 11
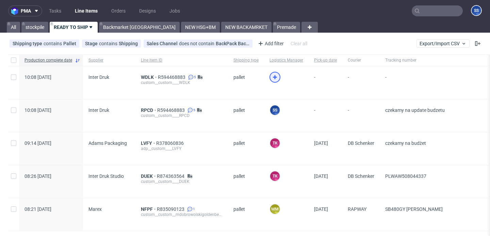
click at [271, 78] on icon at bounding box center [275, 77] width 8 height 8
drag, startPoint x: 465, startPoint y: 110, endPoint x: 377, endPoint y: 114, distance: 87.9
copy div "czekamy na update budzetu"
click at [317, 111] on span "-" at bounding box center [325, 116] width 23 height 16
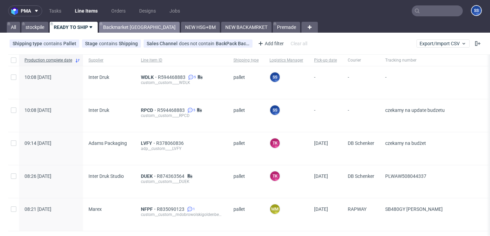
click at [126, 26] on link "Backmarket [GEOGRAPHIC_DATA]" at bounding box center [139, 27] width 81 height 11
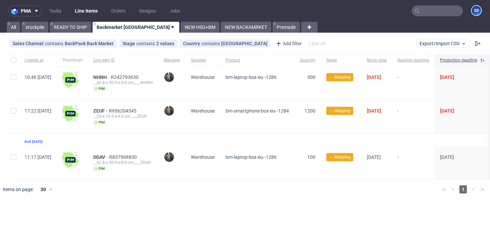
scroll to position [0, 39]
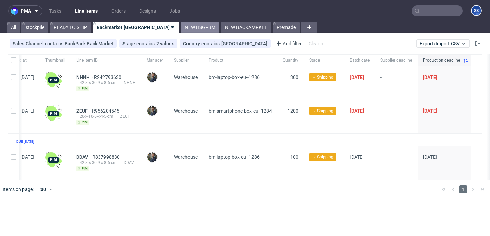
click at [181, 31] on link "NEW HSG+BM" at bounding box center [200, 27] width 39 height 11
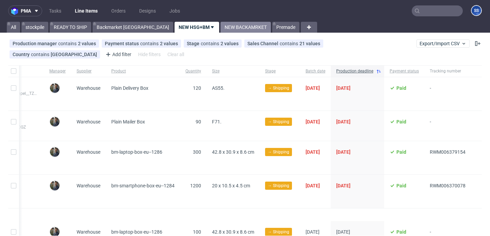
click at [221, 32] on link "NEW BACKAMRKET" at bounding box center [246, 27] width 50 height 11
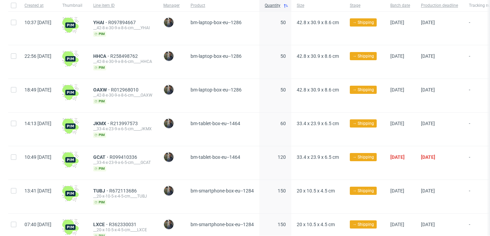
scroll to position [58, 0]
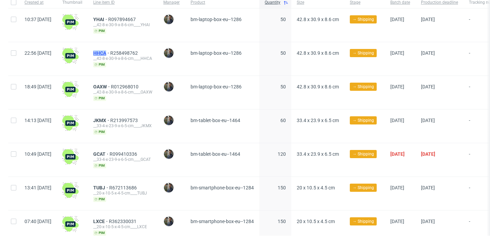
drag, startPoint x: 113, startPoint y: 52, endPoint x: 126, endPoint y: 53, distance: 13.3
click at [126, 53] on div "HHCA R258498762 __42-8-x-30-9-x-8-6-cm____HHCA pim" at bounding box center [123, 58] width 70 height 33
copy span "HHCA"
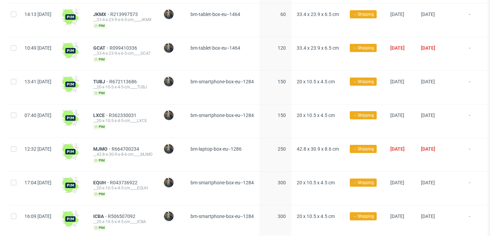
scroll to position [164, 0]
click at [112, 148] on span "MJMO" at bounding box center [102, 149] width 18 height 5
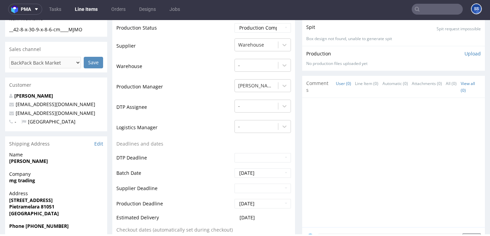
scroll to position [127, 0]
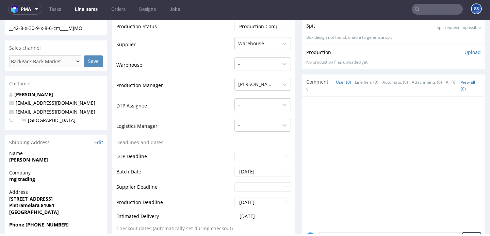
click at [21, 178] on strong "mg trading" at bounding box center [22, 179] width 26 height 6
copy strong "mg trading"
click at [31, 200] on strong "via libertà, 108" at bounding box center [31, 199] width 44 height 6
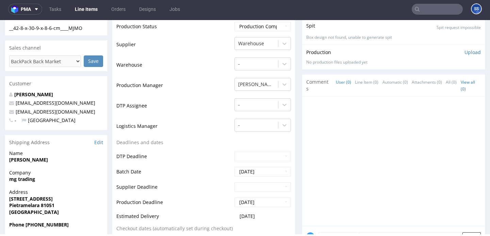
click at [31, 200] on strong "via libertà, 108" at bounding box center [31, 199] width 44 height 6
copy strong "via libertà, 108"
click at [28, 207] on strong "Pietramelara 81051" at bounding box center [31, 205] width 45 height 6
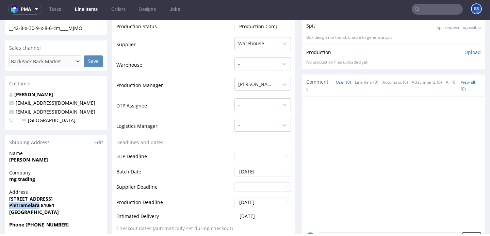
copy strong "Pietramelara"
drag, startPoint x: 29, startPoint y: 226, endPoint x: 70, endPoint y: 225, distance: 41.5
click at [70, 225] on span "Phone +39 3804684693" at bounding box center [56, 225] width 94 height 7
copy strong "39 3804684693"
click at [84, 111] on p "mgtradingvendite@gmail.com" at bounding box center [56, 112] width 94 height 7
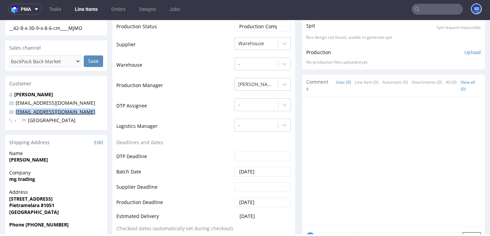
drag, startPoint x: 84, startPoint y: 111, endPoint x: 18, endPoint y: 110, distance: 66.0
click at [18, 110] on p "mgtradingvendite@gmail.com" at bounding box center [56, 112] width 94 height 7
copy link "mgtradingvendite@gmail.com"
drag, startPoint x: 39, startPoint y: 94, endPoint x: 15, endPoint y: 95, distance: 24.2
click at [15, 95] on p "Ida Galizia" at bounding box center [56, 94] width 94 height 7
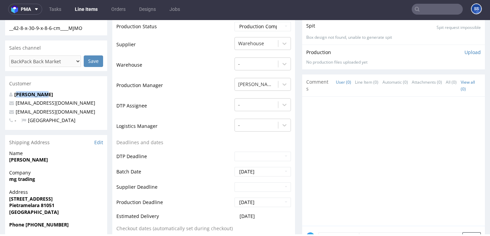
click at [27, 158] on strong "Ida Galizia" at bounding box center [28, 160] width 39 height 6
copy strong "Ida Galizia"
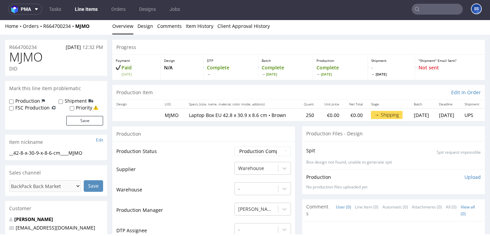
scroll to position [0, 0]
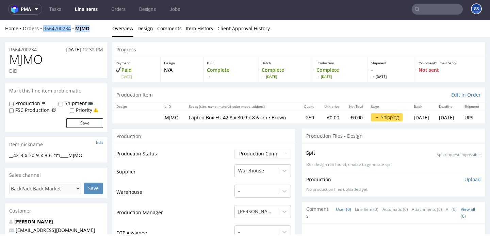
drag, startPoint x: 97, startPoint y: 30, endPoint x: 43, endPoint y: 31, distance: 54.5
click at [43, 31] on div "Home Orders R664700234 MJMO" at bounding box center [56, 28] width 102 height 7
copy div "R664700234 MJMO"
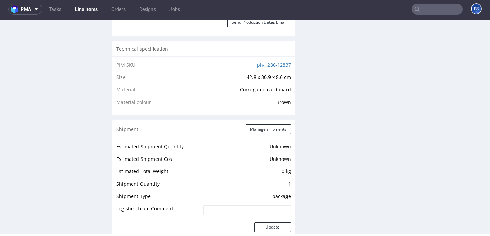
scroll to position [455, 0]
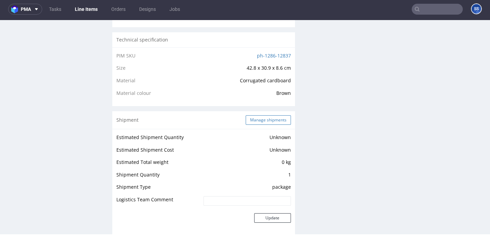
click at [257, 125] on button "Manage shipments" at bounding box center [268, 120] width 45 height 10
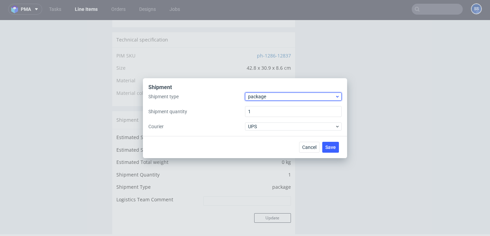
click at [263, 98] on span "package" at bounding box center [291, 96] width 87 height 7
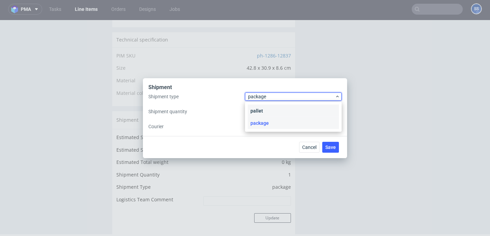
click at [262, 108] on div "pallet" at bounding box center [293, 111] width 91 height 12
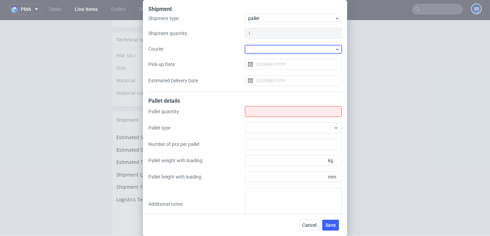
click at [260, 52] on div at bounding box center [293, 49] width 97 height 8
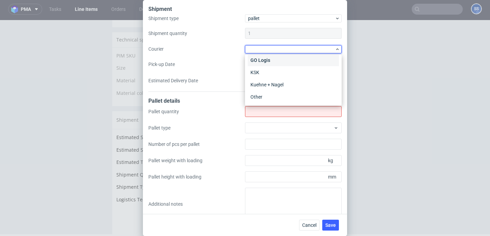
scroll to position [65, 0]
click at [272, 85] on div "Kuehne + Nagel" at bounding box center [293, 84] width 91 height 12
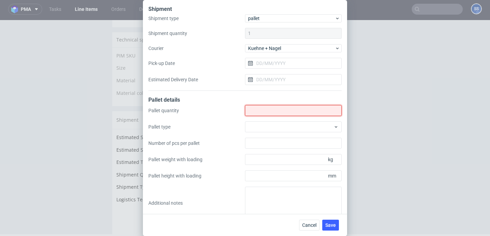
click at [260, 110] on input "Shipment type" at bounding box center [293, 110] width 97 height 11
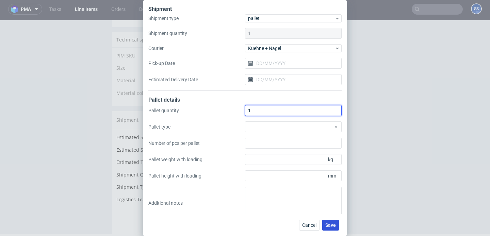
type input "1"
click at [329, 226] on span "Save" at bounding box center [330, 225] width 11 height 5
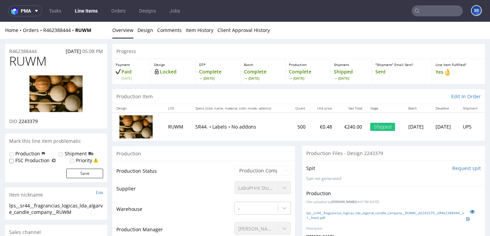
click at [92, 7] on link "Line Items" at bounding box center [86, 10] width 31 height 11
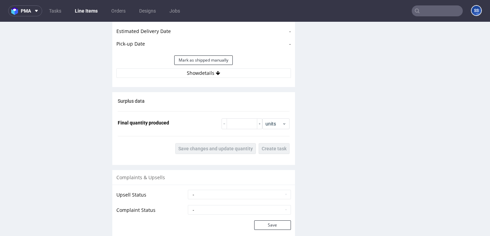
scroll to position [667, 0]
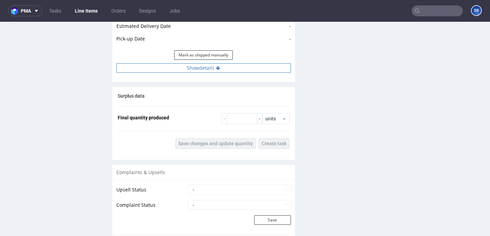
click at [210, 73] on button "Show details" at bounding box center [203, 68] width 175 height 10
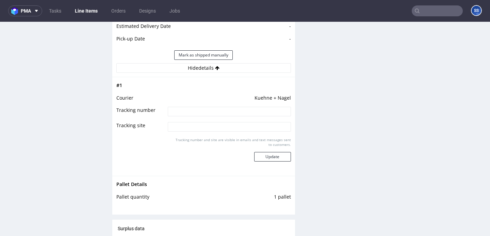
click at [200, 115] on input at bounding box center [229, 112] width 123 height 10
paste input "RWM006379716"
type input "RWM006379716"
click at [282, 162] on button "Update" at bounding box center [272, 157] width 37 height 10
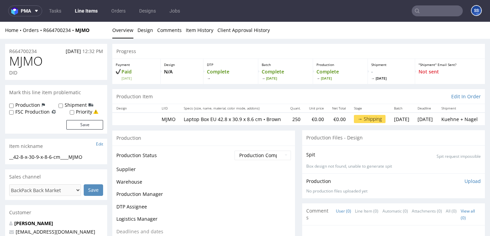
scroll to position [485, 0]
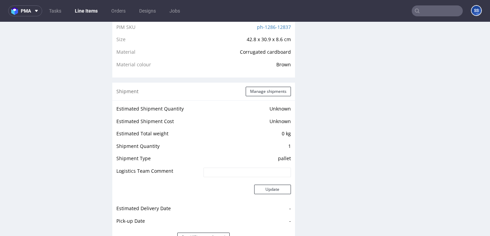
click at [86, 7] on link "Line Items" at bounding box center [86, 10] width 31 height 11
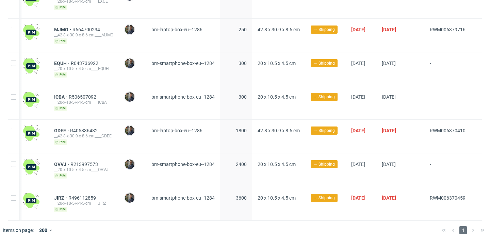
scroll to position [0, 68]
click at [54, 164] on span "OVVJ" at bounding box center [62, 164] width 16 height 5
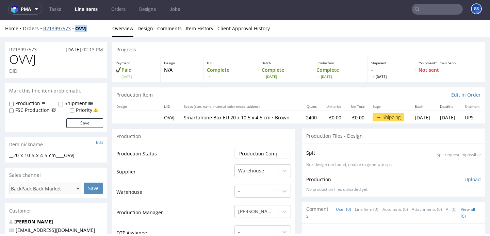
drag, startPoint x: 92, startPoint y: 26, endPoint x: 74, endPoint y: 28, distance: 17.4
click at [74, 28] on div "Home Orders R213997573 OVVJ" at bounding box center [56, 28] width 102 height 7
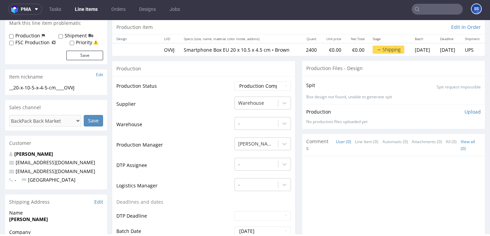
scroll to position [81, 0]
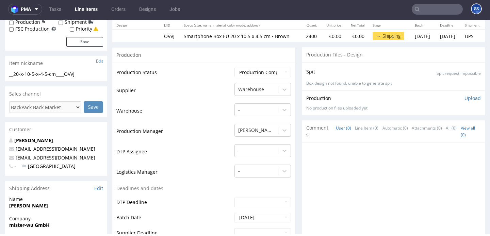
click at [27, 226] on strong "mister-wu GmbH" at bounding box center [29, 225] width 41 height 6
copy strong "mister-wu GmbH"
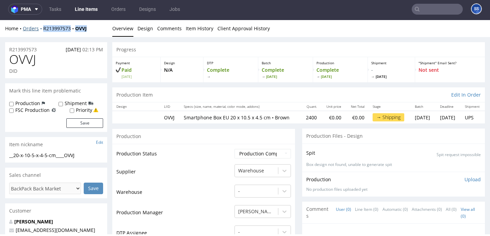
drag, startPoint x: 90, startPoint y: 30, endPoint x: 42, endPoint y: 30, distance: 48.0
click at [42, 30] on div "Home Orders R213997573 OVVJ" at bounding box center [56, 28] width 102 height 7
copy div "R213997573 OVVJ"
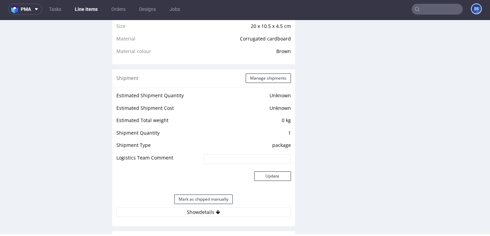
scroll to position [543, 0]
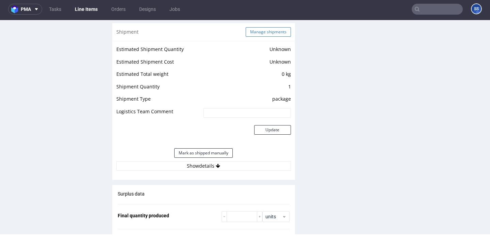
click at [261, 37] on button "Manage shipments" at bounding box center [268, 32] width 45 height 10
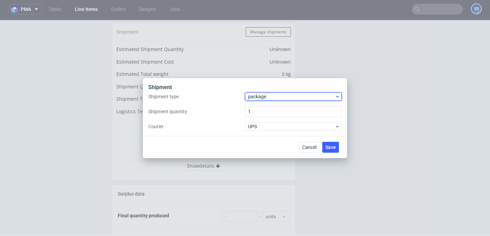
click at [254, 94] on span "package" at bounding box center [291, 96] width 87 height 7
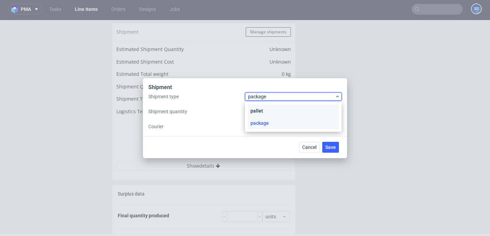
click at [257, 107] on div "pallet" at bounding box center [293, 111] width 91 height 12
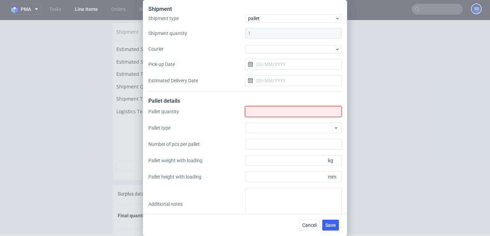
click at [270, 112] on input "Shipment type" at bounding box center [293, 111] width 97 height 11
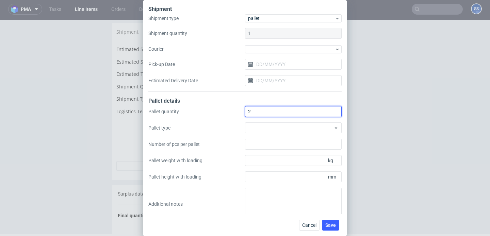
scroll to position [12, 0]
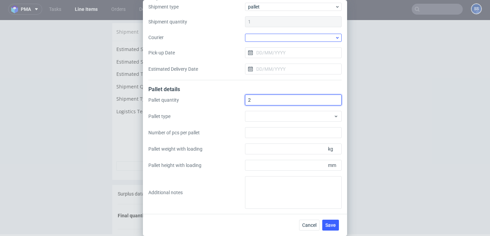
type input "2"
click at [283, 38] on div at bounding box center [293, 38] width 97 height 8
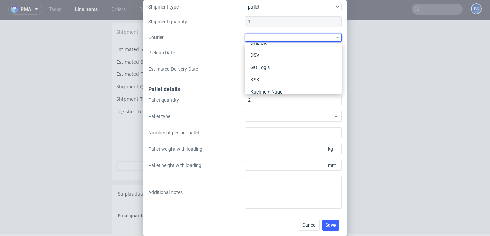
scroll to position [46, 0]
click at [269, 88] on div "Kuehne + Nagel" at bounding box center [293, 91] width 91 height 12
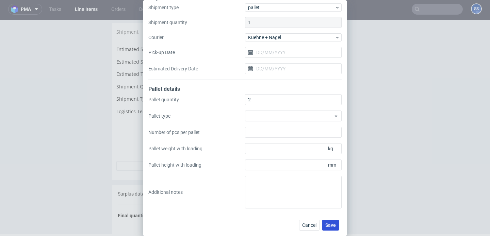
click at [328, 226] on span "Save" at bounding box center [330, 225] width 11 height 5
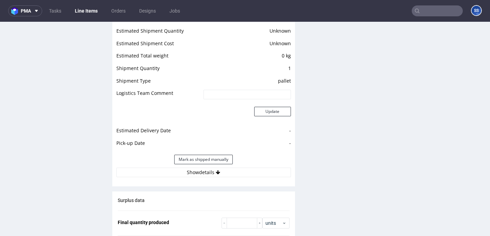
scroll to position [571, 0]
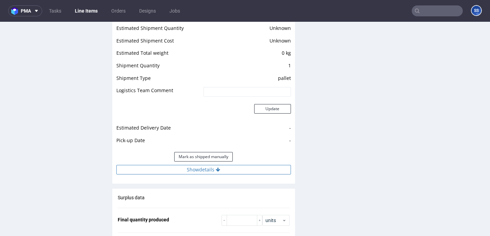
click at [196, 172] on button "Show details" at bounding box center [203, 170] width 175 height 10
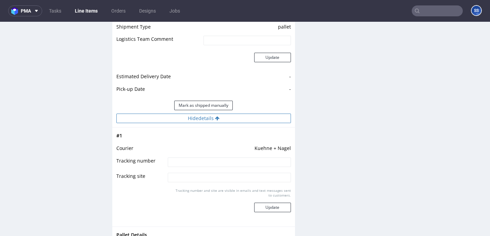
scroll to position [631, 0]
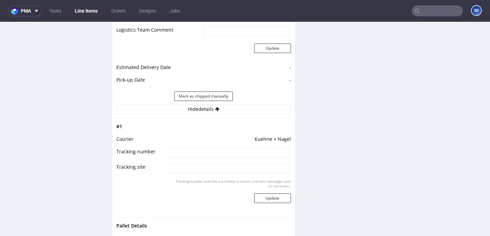
click at [191, 152] on input at bounding box center [229, 153] width 123 height 10
paste input "RWM006379773"
type input "RWM006379773"
click at [271, 203] on button "Update" at bounding box center [272, 199] width 37 height 10
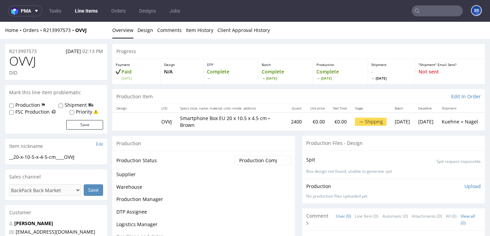
scroll to position [478, 0]
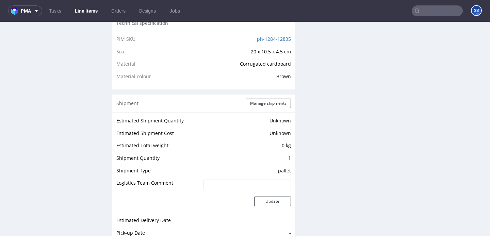
click at [95, 14] on link "Line Items" at bounding box center [86, 10] width 31 height 11
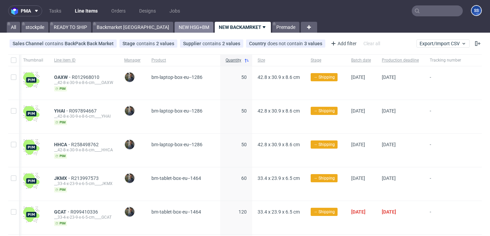
click at [175, 27] on link "NEW HSG+BM" at bounding box center [194, 27] width 39 height 11
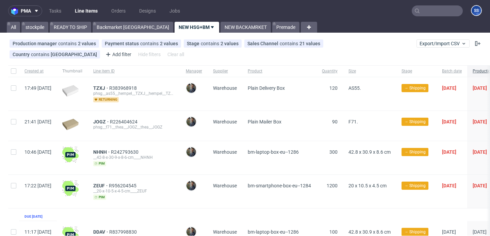
scroll to position [0, 0]
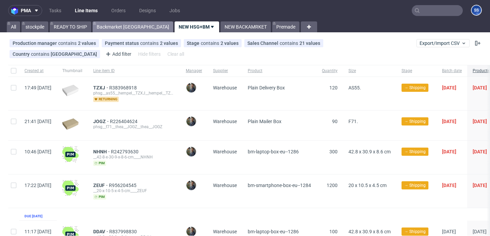
click at [122, 25] on link "Backmarket [GEOGRAPHIC_DATA]" at bounding box center [133, 26] width 81 height 11
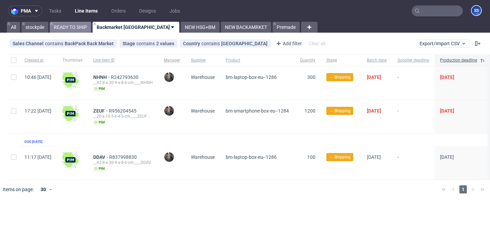
click at [73, 29] on link "READY TO SHIP" at bounding box center [71, 27] width 42 height 11
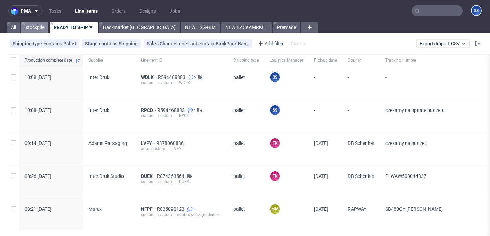
click at [39, 26] on link "stockpile" at bounding box center [34, 27] width 27 height 11
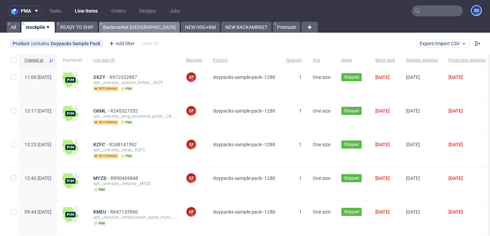
click at [117, 28] on link "Backmarket [GEOGRAPHIC_DATA]" at bounding box center [139, 27] width 81 height 11
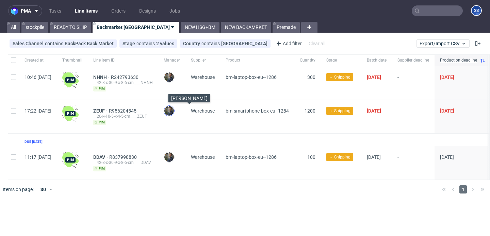
scroll to position [0, 39]
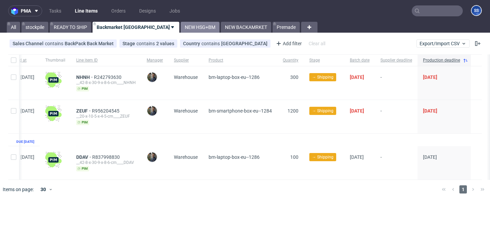
click at [181, 27] on link "NEW HSG+BM" at bounding box center [200, 27] width 39 height 11
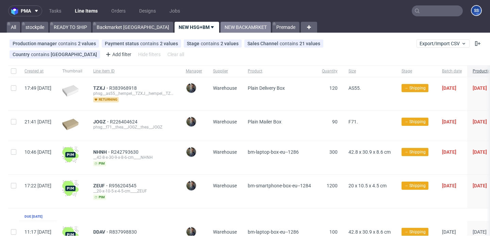
click at [221, 28] on link "NEW BACKAMRKET" at bounding box center [246, 27] width 50 height 11
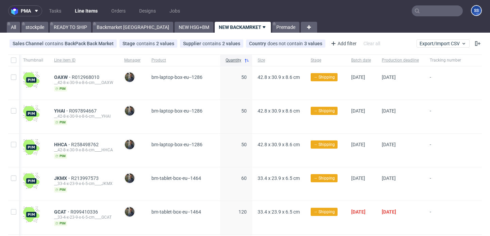
scroll to position [288, 0]
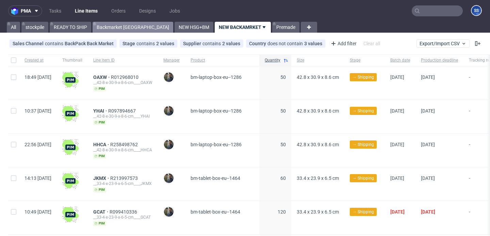
click at [121, 22] on link "Backmarket [GEOGRAPHIC_DATA]" at bounding box center [133, 27] width 81 height 11
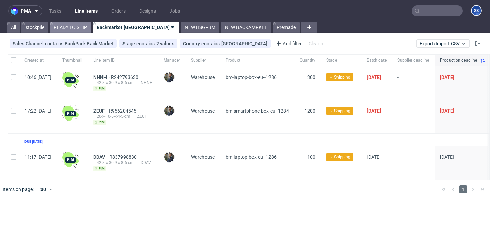
click at [82, 28] on link "READY TO SHIP" at bounding box center [71, 27] width 42 height 11
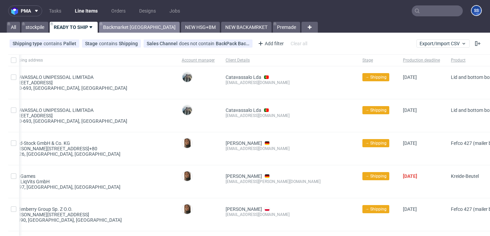
click at [131, 26] on link "Backmarket [GEOGRAPHIC_DATA]" at bounding box center [139, 27] width 81 height 11
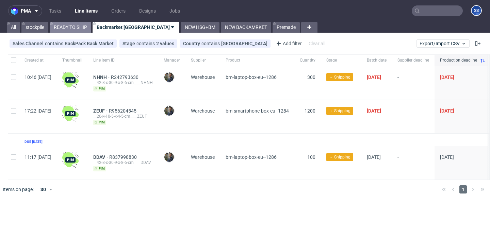
click at [76, 25] on link "READY TO SHIP" at bounding box center [71, 27] width 42 height 11
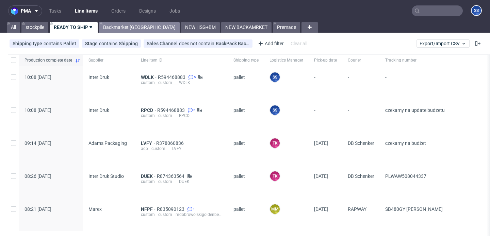
click at [125, 25] on link "Backmarket [GEOGRAPHIC_DATA]" at bounding box center [139, 27] width 81 height 11
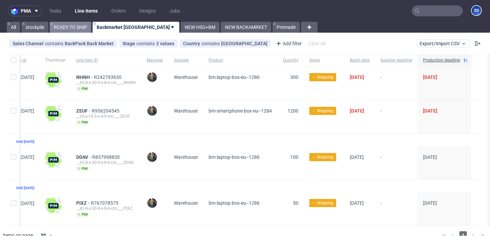
click at [72, 30] on link "READY TO SHIP" at bounding box center [71, 27] width 42 height 11
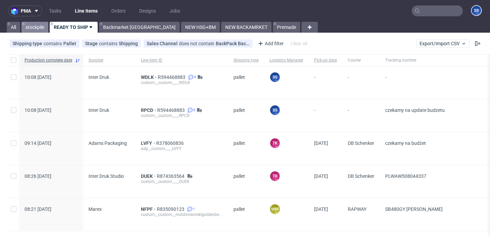
click at [36, 29] on link "stockpile" at bounding box center [34, 27] width 27 height 11
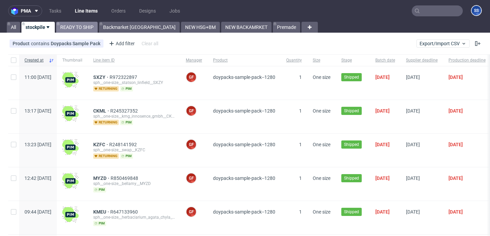
click at [66, 25] on link "READY TO SHIP" at bounding box center [77, 27] width 42 height 11
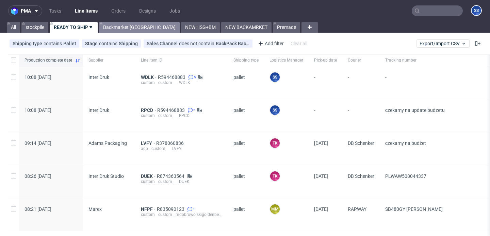
click at [112, 24] on link "Backmarket GB" at bounding box center [139, 27] width 81 height 11
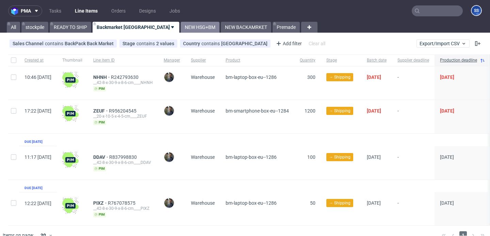
click at [181, 25] on link "NEW HSG+BM" at bounding box center [200, 27] width 39 height 11
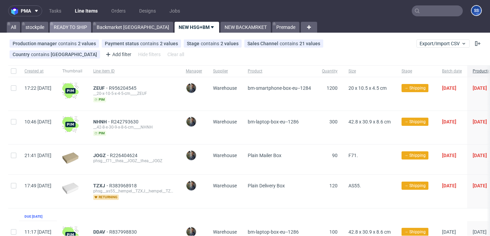
click at [72, 26] on link "READY TO SHIP" at bounding box center [71, 27] width 42 height 11
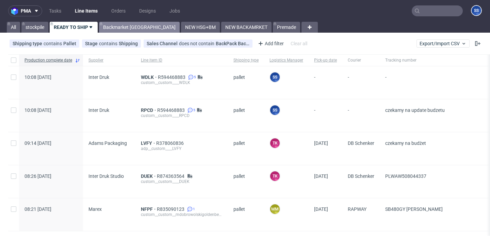
click at [114, 29] on link "Backmarket [GEOGRAPHIC_DATA]" at bounding box center [139, 27] width 81 height 11
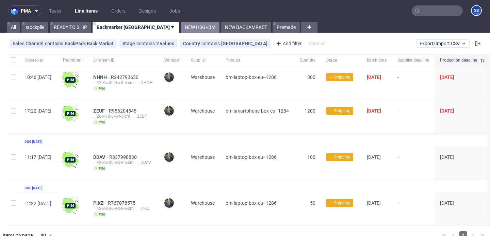
click at [181, 27] on link "NEW HSG+BM" at bounding box center [200, 27] width 39 height 11
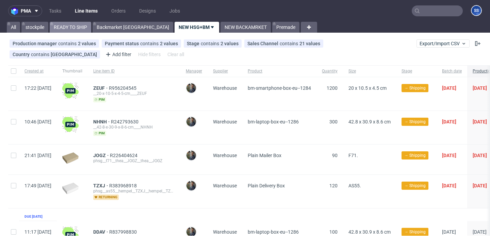
click at [83, 27] on link "READY TO SHIP" at bounding box center [71, 27] width 42 height 11
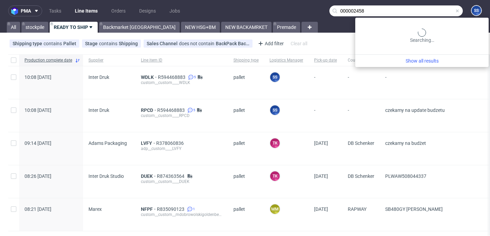
type input "000002458"
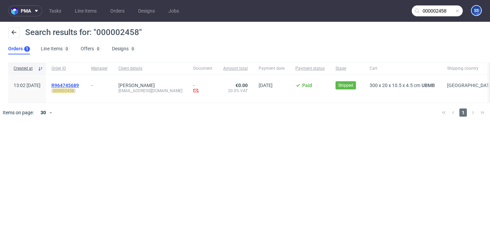
click at [79, 83] on span "R964745689" at bounding box center [65, 85] width 28 height 5
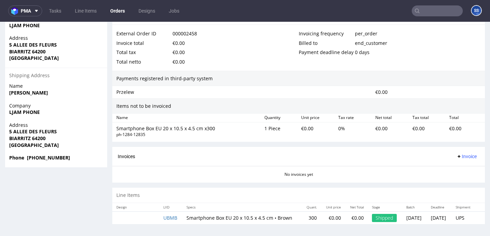
scroll to position [2, 0]
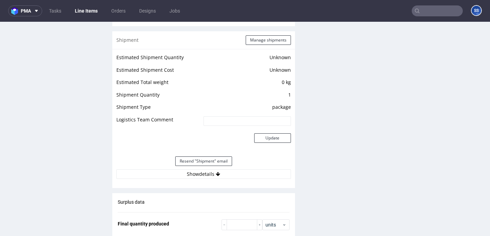
scroll to position [537, 0]
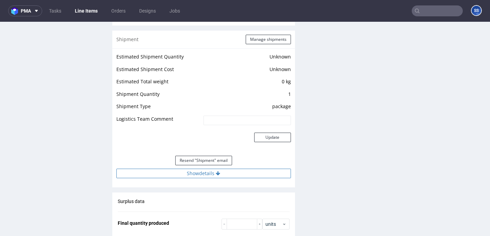
click at [194, 175] on button "Show details" at bounding box center [203, 174] width 175 height 10
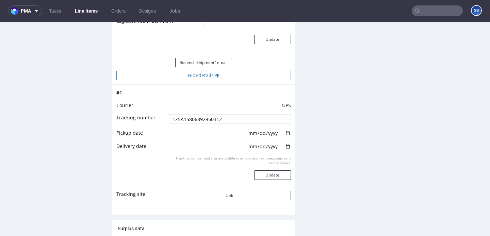
scroll to position [645, 0]
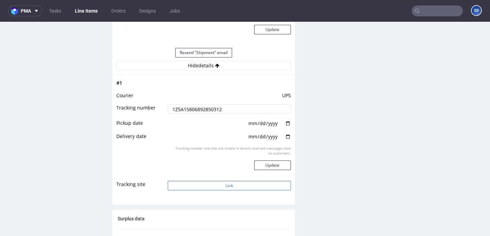
click at [221, 188] on button "Link" at bounding box center [229, 186] width 123 height 10
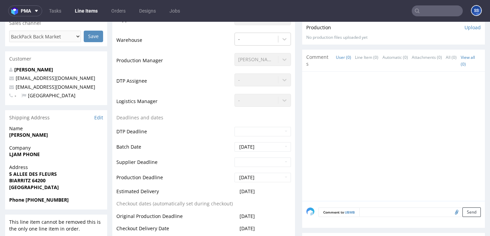
scroll to position [172, 0]
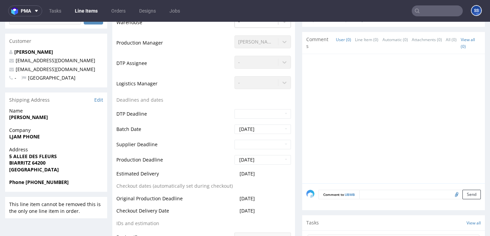
click at [87, 10] on link "Line Items" at bounding box center [86, 10] width 31 height 11
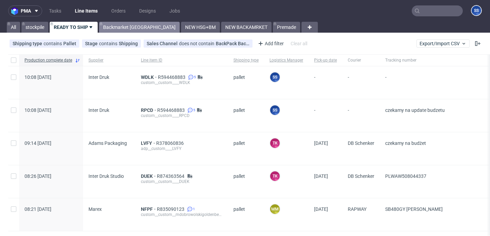
click at [121, 26] on link "Backmarket [GEOGRAPHIC_DATA]" at bounding box center [139, 27] width 81 height 11
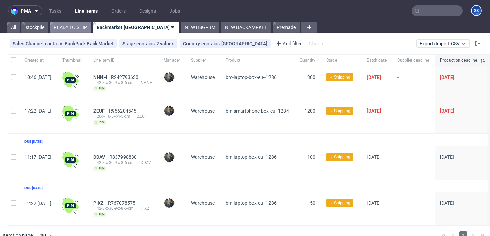
click at [76, 24] on link "READY TO SHIP" at bounding box center [71, 27] width 42 height 11
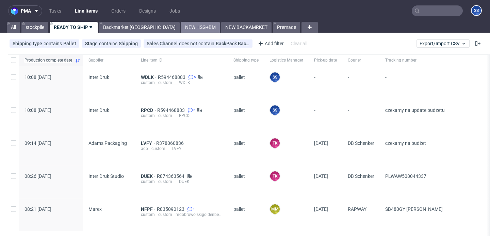
click at [181, 25] on link "NEW HSG+BM" at bounding box center [200, 27] width 39 height 11
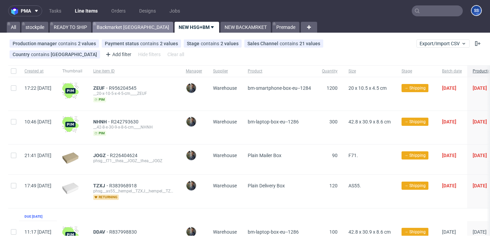
click at [106, 27] on link "Backmarket [GEOGRAPHIC_DATA]" at bounding box center [133, 27] width 81 height 11
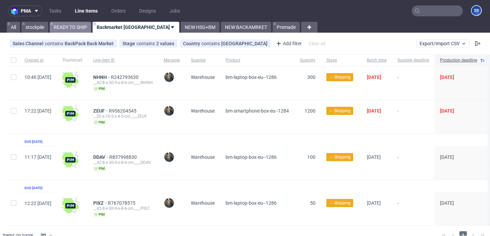
click at [80, 28] on link "READY TO SHIP" at bounding box center [71, 27] width 42 height 11
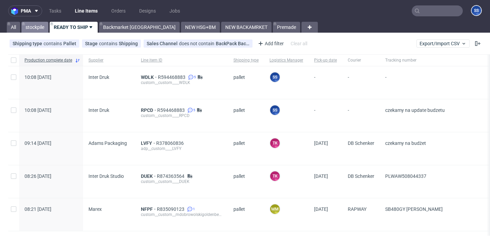
click at [46, 26] on link "stockpile" at bounding box center [34, 27] width 27 height 11
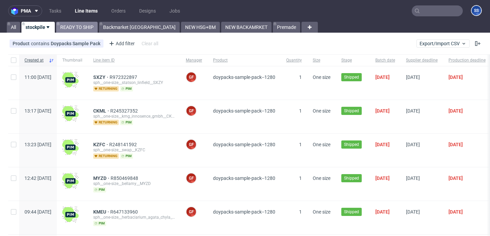
click at [85, 27] on link "READY TO SHIP" at bounding box center [77, 27] width 42 height 11
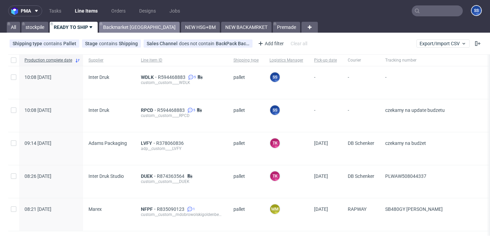
click at [122, 29] on link "Backmarket GB" at bounding box center [139, 27] width 81 height 11
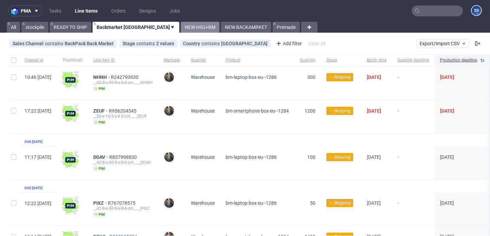
click at [181, 28] on link "NEW HSG+BM" at bounding box center [200, 27] width 39 height 11
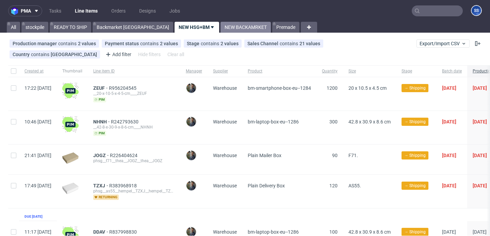
click at [221, 32] on link "NEW BACKAMRKET" at bounding box center [246, 27] width 50 height 11
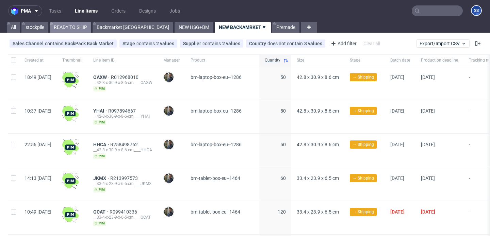
click at [79, 28] on link "READY TO SHIP" at bounding box center [71, 27] width 42 height 11
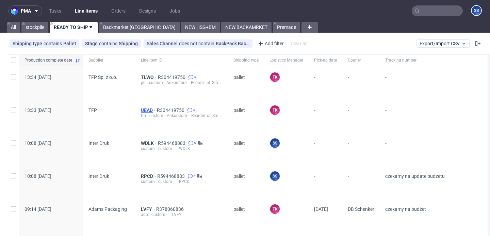
click at [143, 109] on span "UEAD" at bounding box center [149, 110] width 16 height 5
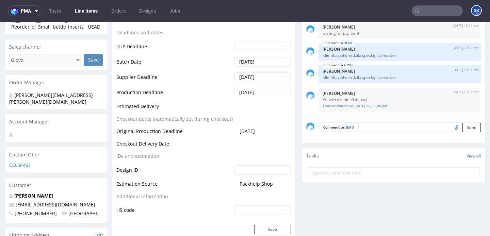
scroll to position [268, 0]
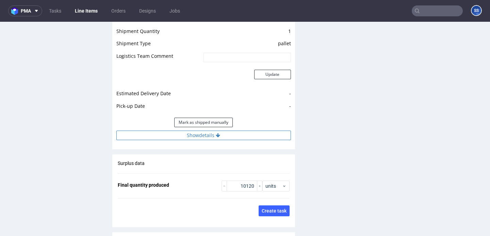
click at [237, 131] on button "Show details" at bounding box center [203, 136] width 175 height 10
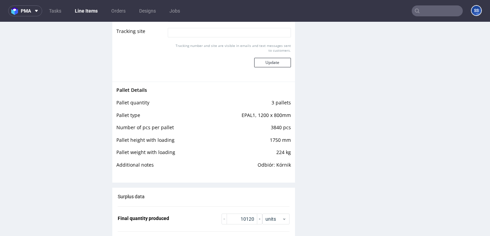
scroll to position [1096, 0]
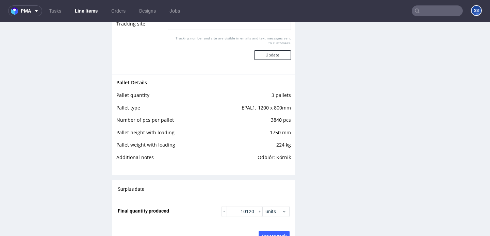
click at [86, 10] on link "Line Items" at bounding box center [86, 10] width 31 height 11
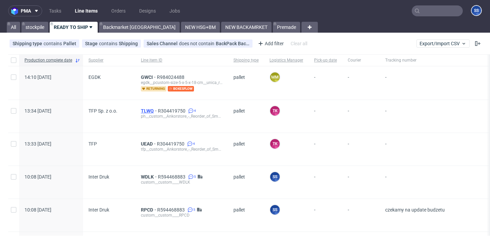
click at [150, 109] on span "TLWQ" at bounding box center [149, 110] width 17 height 5
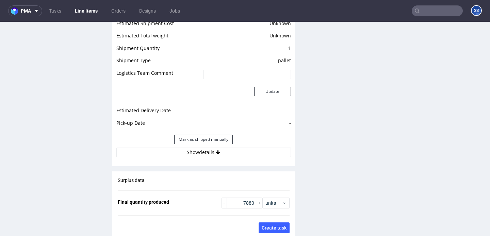
scroll to position [910, 0]
click at [221, 147] on button "Show details" at bounding box center [203, 152] width 175 height 10
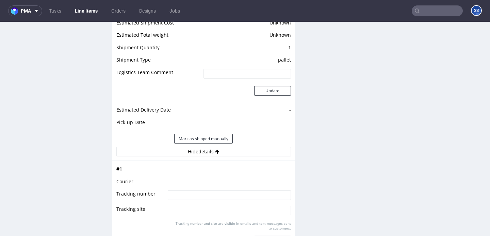
click at [221, 147] on button "Hide details" at bounding box center [203, 152] width 175 height 10
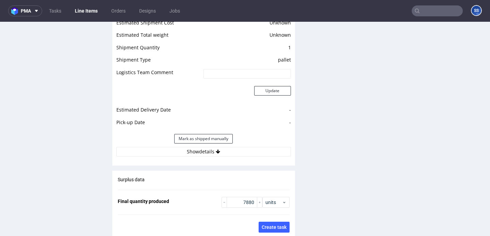
click at [221, 147] on button "Show details" at bounding box center [203, 152] width 175 height 10
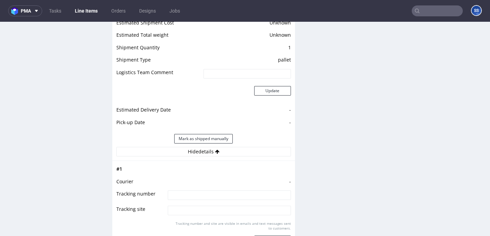
click at [221, 147] on button "Hide details" at bounding box center [203, 152] width 175 height 10
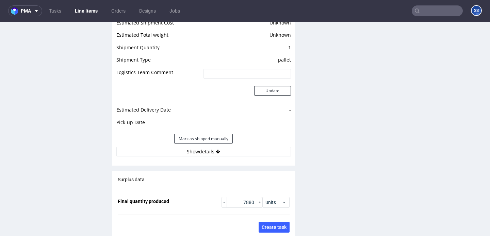
click at [221, 147] on button "Show details" at bounding box center [203, 152] width 175 height 10
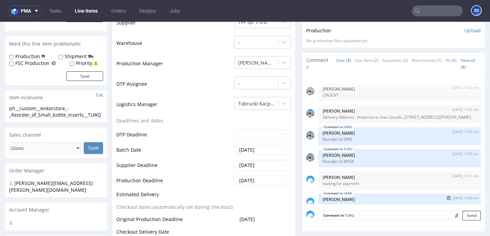
scroll to position [165, 0]
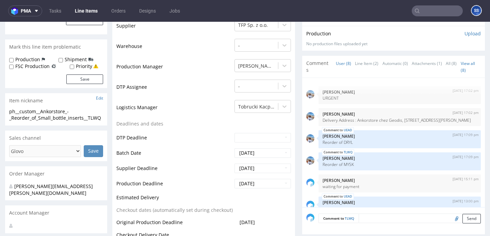
click at [83, 8] on link "Line Items" at bounding box center [86, 10] width 31 height 11
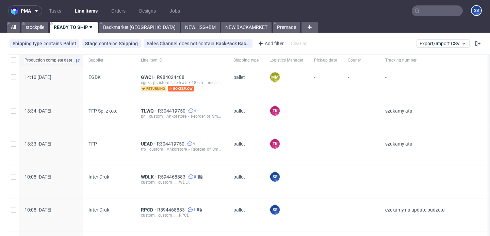
click at [431, 9] on input "text" at bounding box center [437, 10] width 51 height 11
paste input "R137806061"
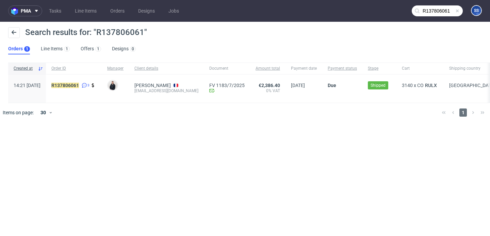
click at [434, 11] on input "R137806061" at bounding box center [437, 10] width 51 height 11
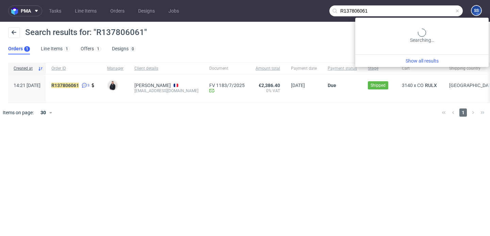
click at [434, 11] on input "R137806061" at bounding box center [395, 10] width 133 height 11
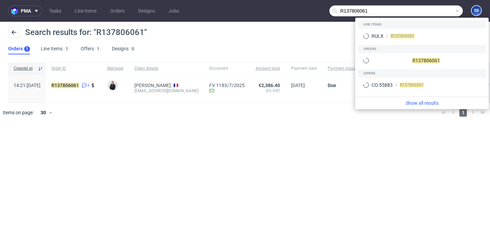
paste input "_RULX"
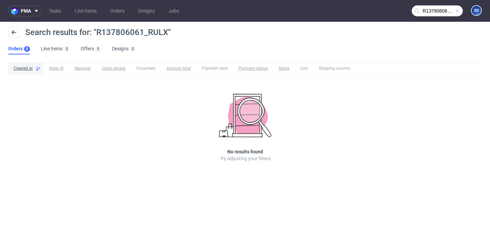
click at [433, 8] on input "R137806061_RULX" at bounding box center [437, 10] width 51 height 11
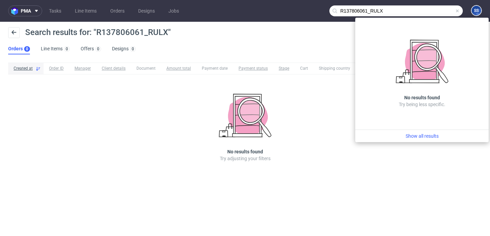
drag, startPoint x: 371, startPoint y: 12, endPoint x: 308, endPoint y: 17, distance: 63.2
click at [308, 17] on nav "pma Tasks Line Items Orders Designs Jobs R137806061_RULX SS" at bounding box center [245, 11] width 490 height 22
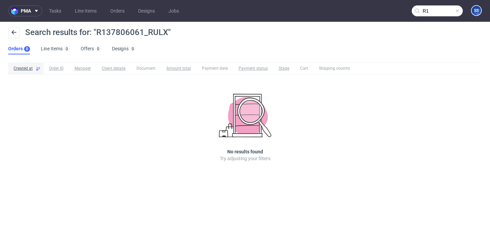
type input "R"
paste input "RULX"
type input "RULX"
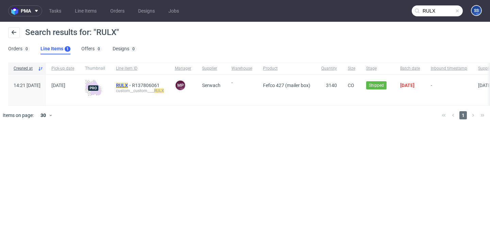
click at [128, 84] on mark "RULX" at bounding box center [122, 85] width 12 height 5
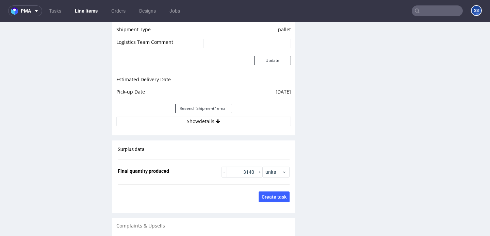
scroll to position [983, 0]
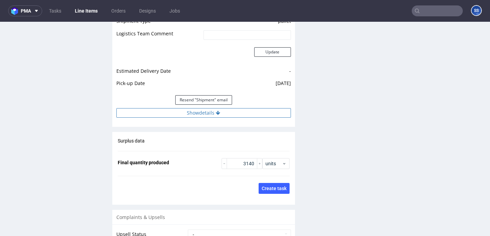
click button "Show details"
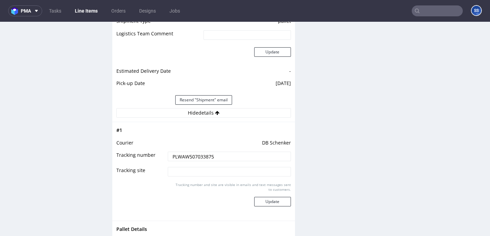
click input "PLWAW507033875"
click at [430, 12] on input "text" at bounding box center [437, 10] width 51 height 11
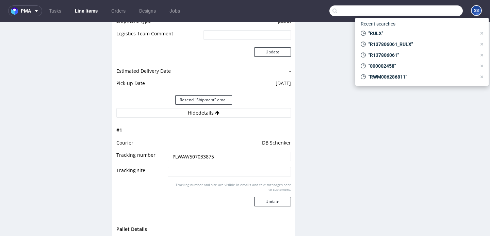
paste input "RWM006281661"
type input "RWM006281661"
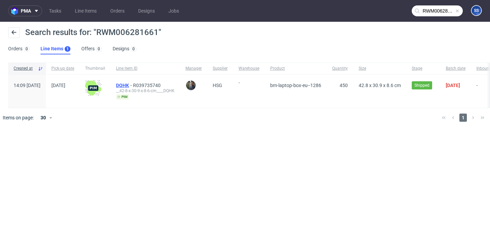
click at [133, 83] on span "DQHK" at bounding box center [124, 85] width 17 height 5
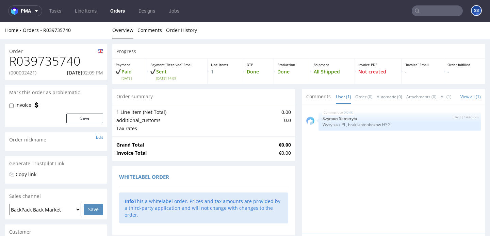
click at [23, 72] on p "(000002421)" at bounding box center [22, 72] width 27 height 7
copy p "000002421"
click at [97, 12] on link "Line Items" at bounding box center [86, 10] width 30 height 11
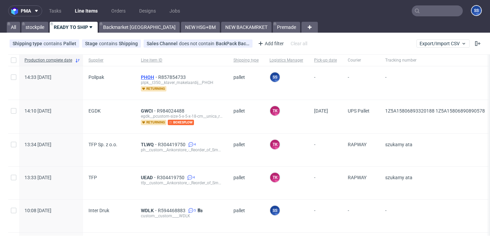
click at [148, 76] on span "PHOH" at bounding box center [149, 77] width 17 height 5
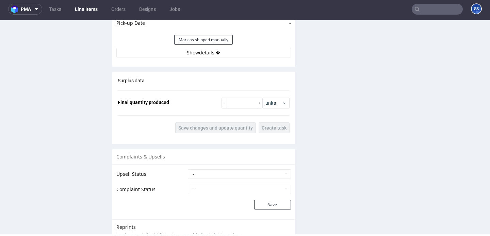
scroll to position [838, 0]
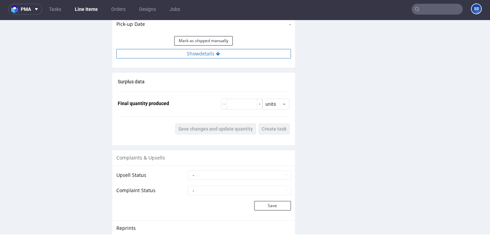
click at [207, 51] on button "Show details" at bounding box center [203, 54] width 175 height 10
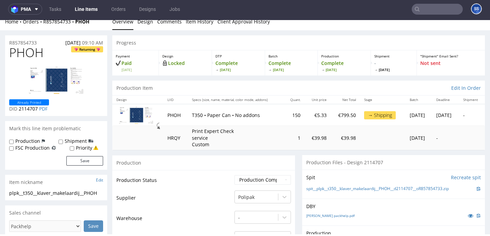
scroll to position [0, 0]
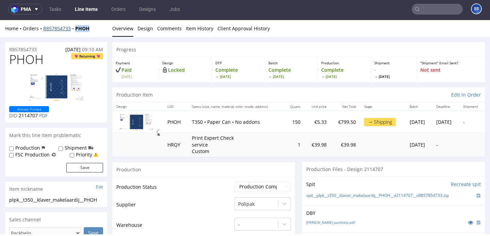
drag, startPoint x: 95, startPoint y: 33, endPoint x: 75, endPoint y: 30, distance: 20.3
click at [75, 30] on div "Home Orders R857854733 PHOH Overview Design Comments Item History Client Approv…" at bounding box center [245, 28] width 490 height 17
copy strong "PHOH"
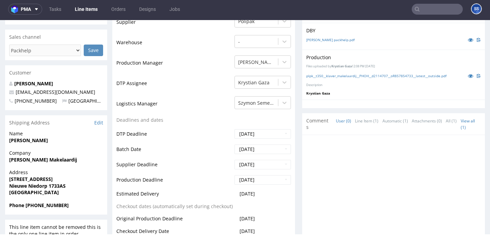
scroll to position [183, 0]
click at [37, 160] on strong "[PERSON_NAME] Makelaardij" at bounding box center [43, 159] width 68 height 6
copy strong "[PERSON_NAME] Makelaardij"
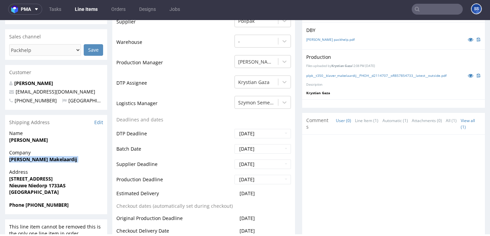
click at [32, 176] on strong "[STREET_ADDRESS]" at bounding box center [31, 179] width 44 height 6
copy strong "[STREET_ADDRESS]"
click at [39, 186] on strong "Nieuwe Niedorp 1733AS" at bounding box center [37, 185] width 56 height 6
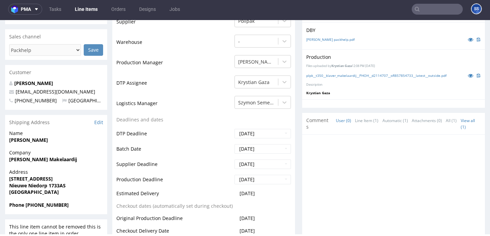
click at [39, 186] on strong "Nieuwe Niedorp 1733AS" at bounding box center [37, 185] width 56 height 6
copy strong "Nieuwe Niedorp 1733AS"
click at [35, 141] on strong "[PERSON_NAME]" at bounding box center [28, 140] width 39 height 6
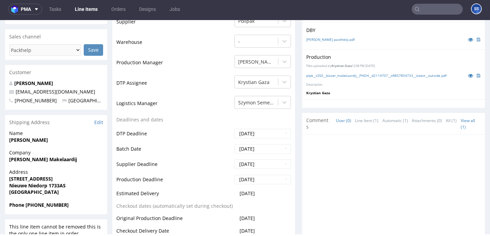
click at [35, 141] on strong "[PERSON_NAME]" at bounding box center [28, 140] width 39 height 6
copy strong "[PERSON_NAME]"
drag, startPoint x: 89, startPoint y: 94, endPoint x: 16, endPoint y: 94, distance: 72.8
click at [16, 94] on p "[EMAIL_ADDRESS][DOMAIN_NAME]" at bounding box center [56, 91] width 94 height 7
copy link "[EMAIL_ADDRESS][DOMAIN_NAME]"
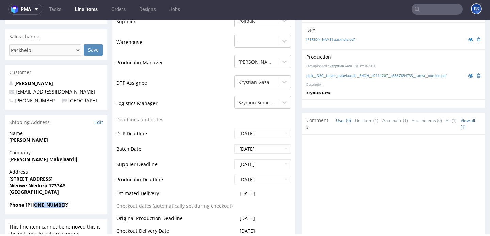
drag, startPoint x: 33, startPoint y: 206, endPoint x: 83, endPoint y: 205, distance: 49.7
click at [83, 205] on span "Phone +31657556578" at bounding box center [56, 205] width 94 height 7
copy strong "657556578"
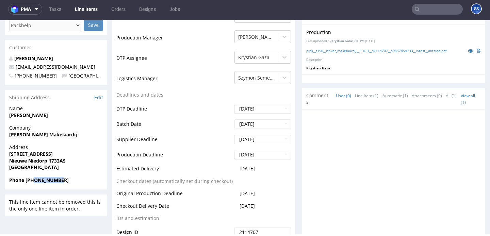
scroll to position [0, 0]
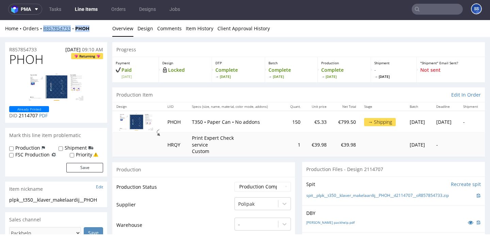
drag, startPoint x: 95, startPoint y: 27, endPoint x: 43, endPoint y: 29, distance: 51.4
click at [43, 29] on div "Home Orders R857854733 PHOH" at bounding box center [56, 28] width 102 height 7
copy div "R857854733 PHOH"
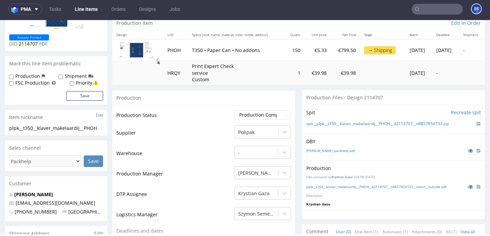
scroll to position [115, 0]
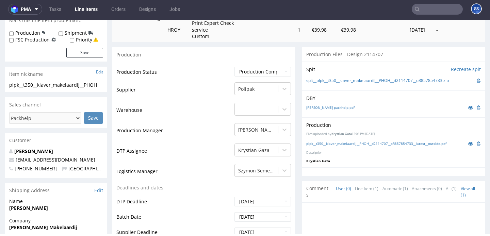
click at [428, 7] on input "text" at bounding box center [437, 9] width 51 height 11
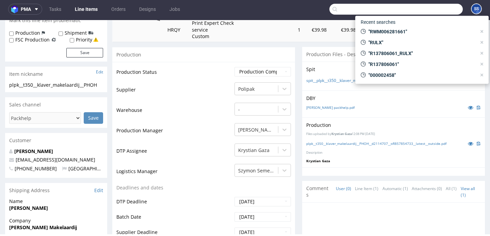
paste input "R594468883_WDLK_RPCD"
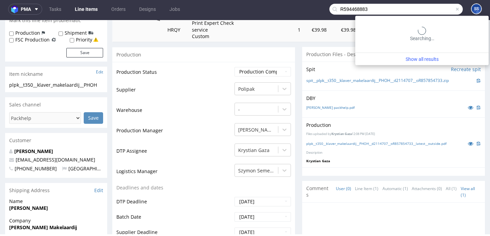
type input "R594468883"
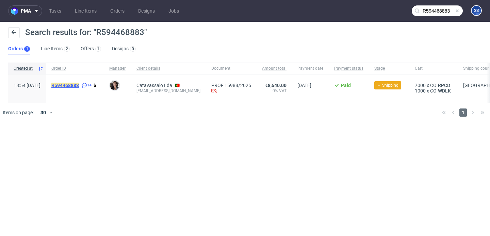
click at [79, 85] on mark "R594468883" at bounding box center [65, 85] width 28 height 5
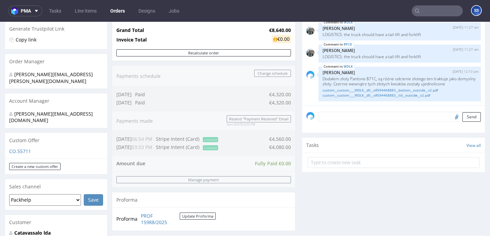
scroll to position [135, 0]
click at [87, 12] on link "Line Items" at bounding box center [86, 10] width 30 height 11
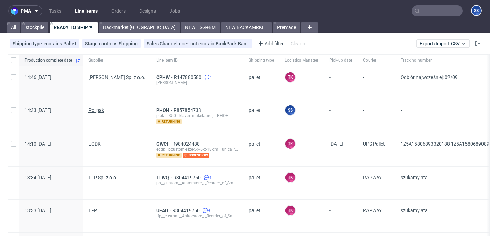
click at [100, 108] on span "Polipak" at bounding box center [96, 110] width 16 height 5
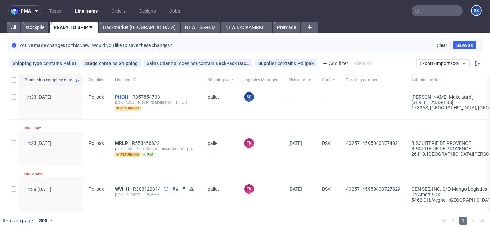
click at [117, 94] on span "PHOH" at bounding box center [123, 96] width 17 height 5
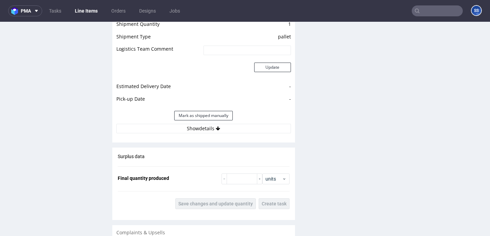
scroll to position [805, 0]
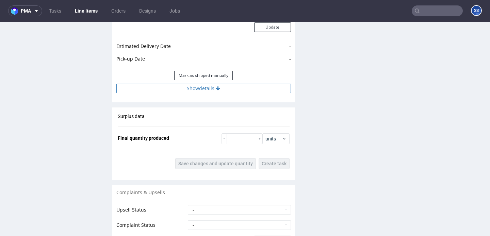
click at [229, 87] on button "Show details" at bounding box center [203, 89] width 175 height 10
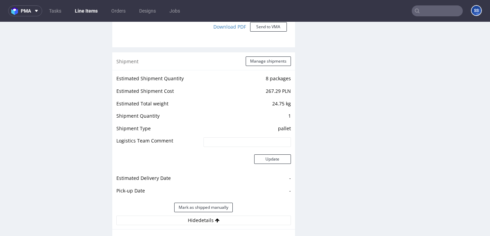
scroll to position [663, 0]
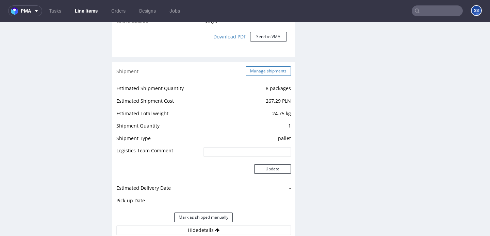
click at [267, 74] on button "Manage shipments" at bounding box center [268, 71] width 45 height 10
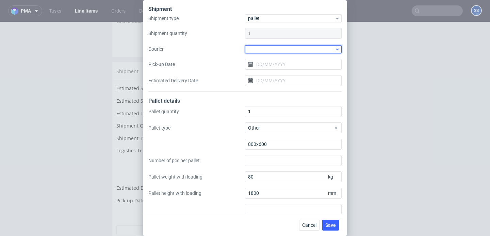
click at [262, 49] on div at bounding box center [293, 49] width 97 height 8
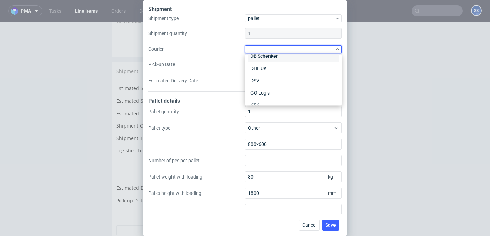
scroll to position [32, 0]
click at [264, 78] on div "DSV" at bounding box center [293, 80] width 91 height 12
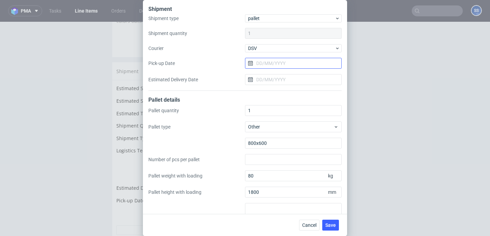
click at [270, 63] on input "Pick-up Date" at bounding box center [293, 63] width 97 height 11
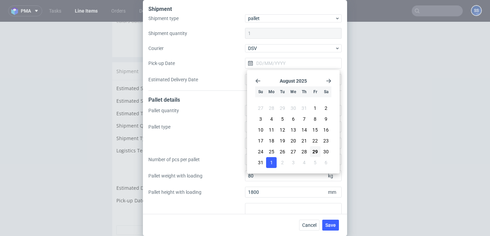
click at [273, 161] on span "1" at bounding box center [271, 162] width 3 height 7
type input "[DATE]"
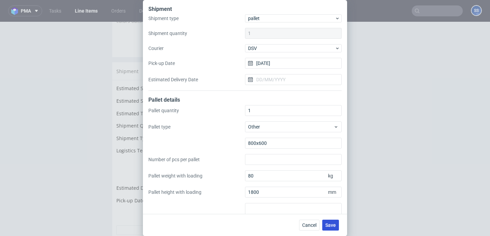
click at [334, 227] on span "Save" at bounding box center [330, 225] width 11 height 5
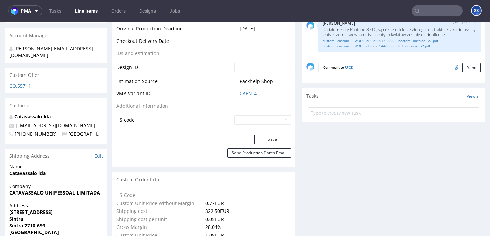
scroll to position [400, 0]
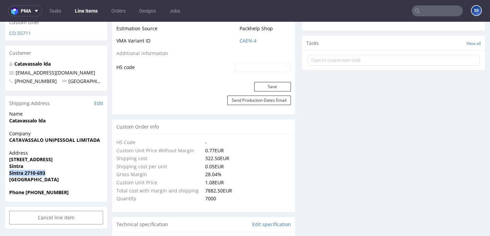
drag, startPoint x: 48, startPoint y: 159, endPoint x: 1, endPoint y: 160, distance: 47.3
copy strong "Sintra 2710-693"
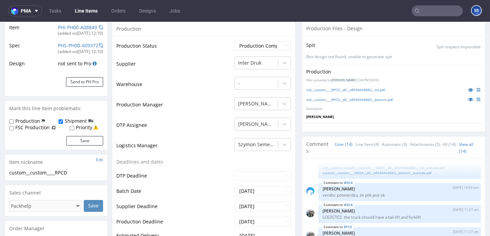
scroll to position [0, 0]
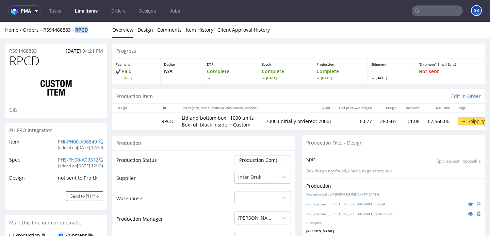
drag, startPoint x: 93, startPoint y: 31, endPoint x: 79, endPoint y: 31, distance: 14.6
click at [79, 31] on div "Home Orders R594468883 RPCD" at bounding box center [56, 30] width 102 height 7
copy strong "RPCD"
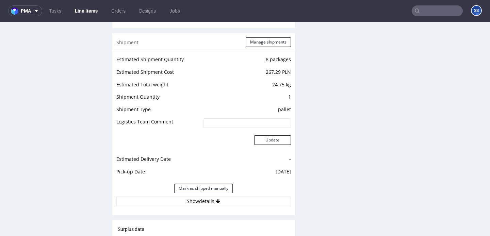
scroll to position [693, 0]
click at [230, 197] on button "Show details" at bounding box center [203, 201] width 175 height 10
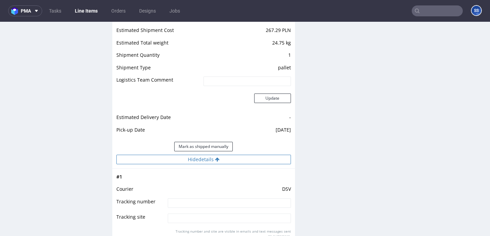
scroll to position [742, 0]
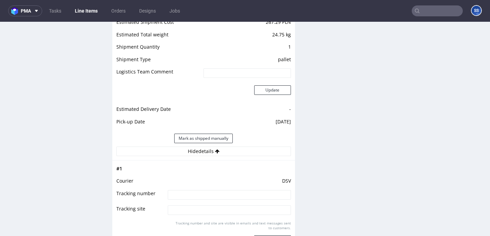
click at [214, 199] on input at bounding box center [229, 195] width 123 height 10
paste input "40257145950404139409"
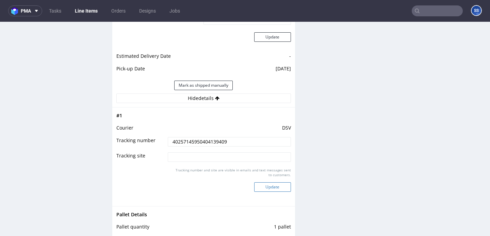
type input "40257145950404139409"
click at [260, 185] on button "Update" at bounding box center [272, 187] width 37 height 10
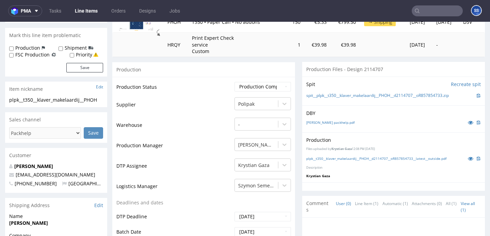
scroll to position [0, 0]
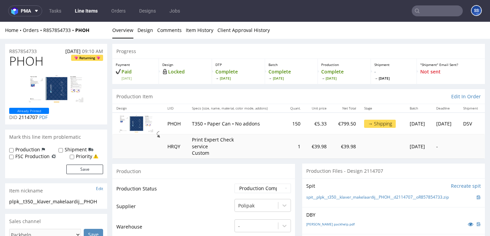
click at [84, 11] on link "Line Items" at bounding box center [86, 10] width 31 height 11
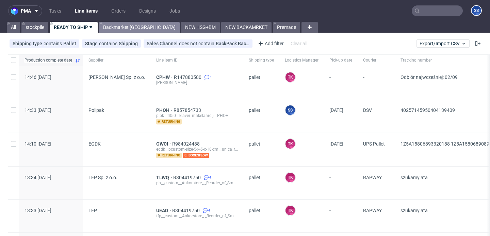
click at [120, 22] on link "Backmarket [GEOGRAPHIC_DATA]" at bounding box center [139, 27] width 81 height 11
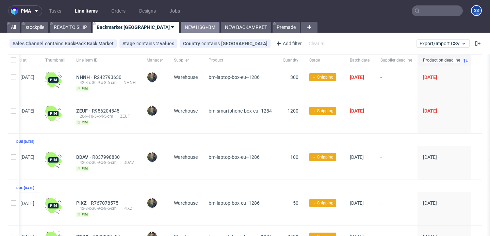
click at [181, 22] on link "NEW HSG+BM" at bounding box center [200, 27] width 39 height 11
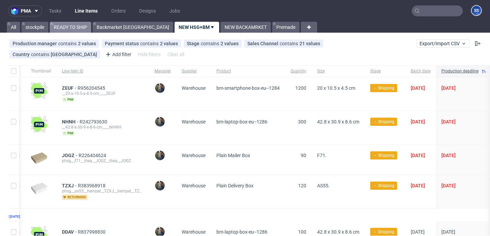
click at [85, 31] on link "READY TO SHIP" at bounding box center [71, 27] width 42 height 11
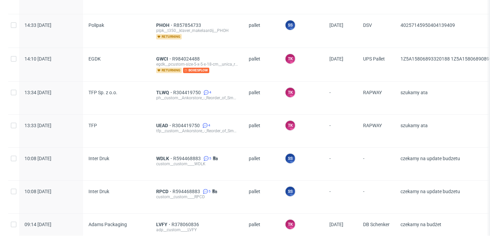
scroll to position [121, 0]
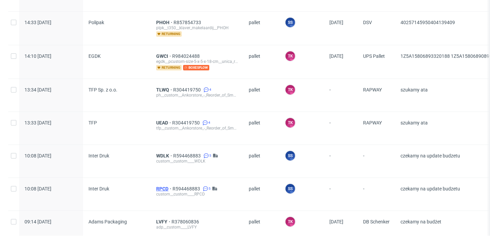
click at [156, 190] on span "RPCD" at bounding box center [164, 188] width 16 height 5
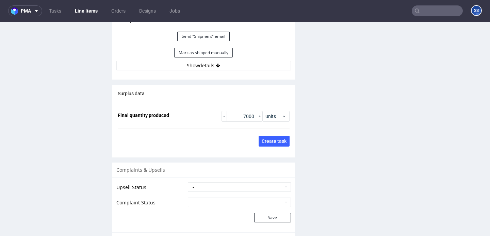
scroll to position [1124, 0]
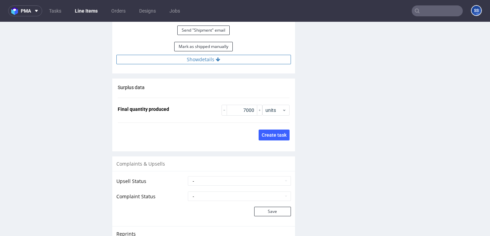
click at [195, 55] on button "Show details" at bounding box center [203, 60] width 175 height 10
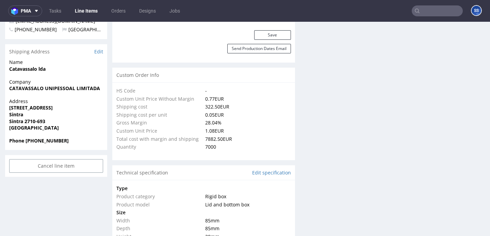
scroll to position [448, 0]
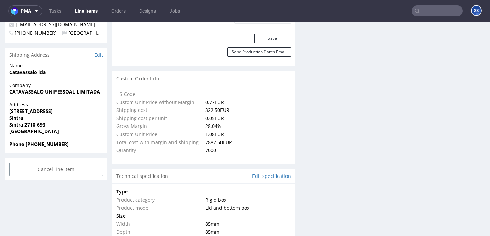
click at [35, 88] on strong "CATAVASSALO UNIPESSOAL LIMITADA" at bounding box center [54, 91] width 91 height 6
copy strong "CATAVASSALO UNIPESSOAL LIMITADA"
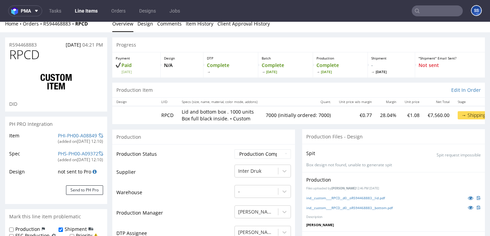
scroll to position [0, 0]
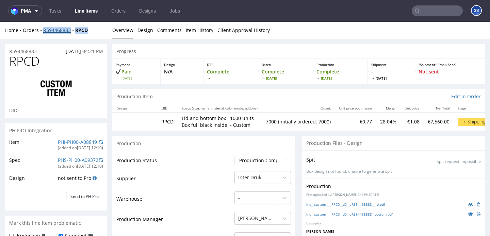
drag, startPoint x: 94, startPoint y: 30, endPoint x: 43, endPoint y: 31, distance: 50.7
click at [43, 31] on div "Home Orders R594468883 RPCD" at bounding box center [56, 30] width 102 height 7
copy div "R594468883 RPCD"
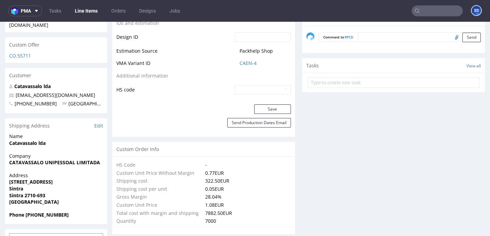
scroll to position [390, 0]
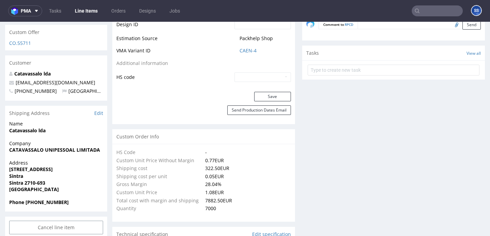
click at [57, 147] on strong "CATAVASSALO UNIPESSOAL LIMITADA" at bounding box center [54, 150] width 91 height 6
copy strong "CATAVASSALO UNIPESSOAL LIMITADA"
click at [47, 166] on strong "[STREET_ADDRESS]" at bounding box center [31, 169] width 44 height 6
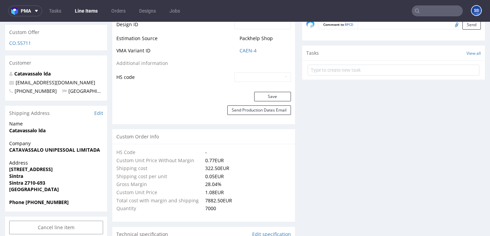
click at [47, 166] on strong "[STREET_ADDRESS]" at bounding box center [31, 169] width 44 height 6
copy strong "[STREET_ADDRESS]"
click at [16, 173] on strong "Sintra" at bounding box center [16, 176] width 14 height 6
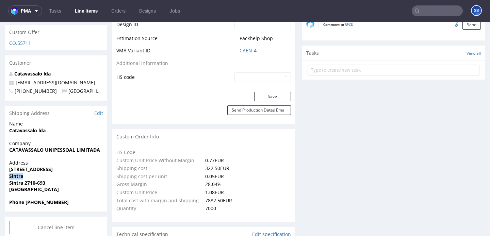
copy strong "Sintra"
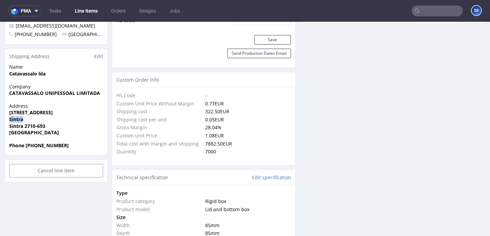
scroll to position [466, 0]
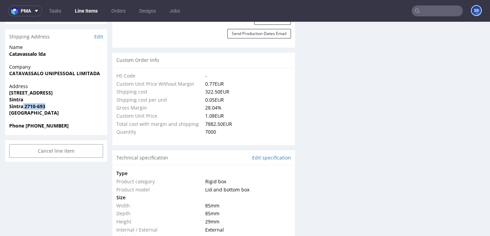
drag, startPoint x: 51, startPoint y: 91, endPoint x: 23, endPoint y: 92, distance: 27.6
click at [23, 103] on span "Sintra 2710-693" at bounding box center [56, 106] width 94 height 7
copy strong "2710-693"
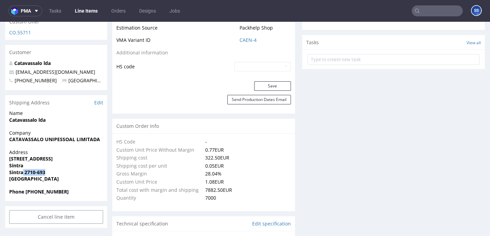
scroll to position [393, 0]
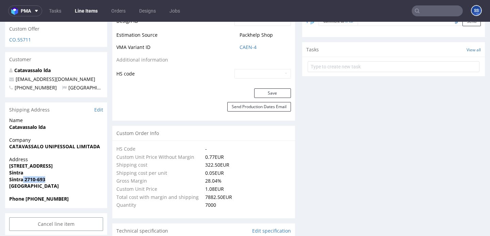
click at [26, 124] on span "Catavassalo lda" at bounding box center [56, 127] width 94 height 7
copy strong "Catavassalo lda"
drag, startPoint x: 67, startPoint y: 63, endPoint x: 15, endPoint y: 66, distance: 51.8
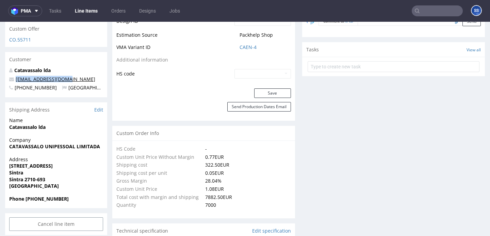
click at [15, 76] on p "[EMAIL_ADDRESS][DOMAIN_NAME]" at bounding box center [56, 79] width 94 height 7
copy link "[EMAIL_ADDRESS][DOMAIN_NAME]"
drag, startPoint x: 34, startPoint y: 185, endPoint x: 77, endPoint y: 185, distance: 43.2
click at [77, 196] on span "Phone +351211947946" at bounding box center [56, 199] width 94 height 7
copy strong "1211947946"
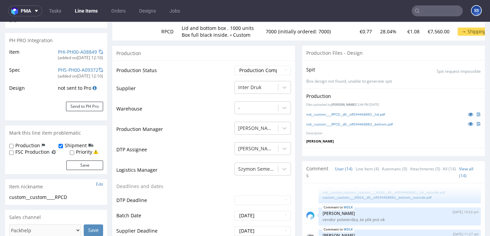
scroll to position [0, 0]
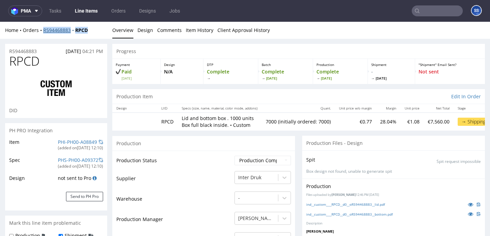
drag, startPoint x: 95, startPoint y: 32, endPoint x: 43, endPoint y: 33, distance: 52.1
click at [43, 33] on div "Home Orders R594468883 RPCD" at bounding box center [56, 30] width 102 height 7
copy div "R594468883 RPCD"
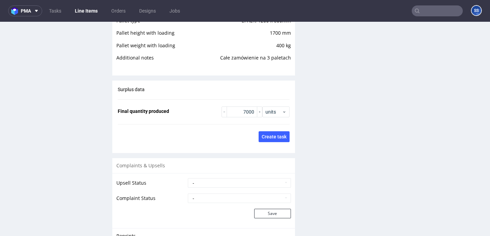
scroll to position [1380, 0]
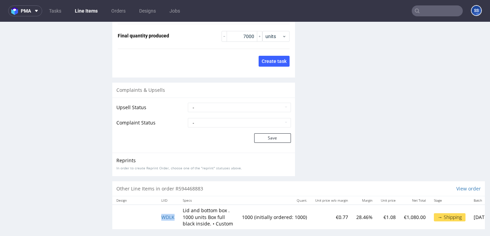
drag, startPoint x: 157, startPoint y: 208, endPoint x: 176, endPoint y: 210, distance: 18.5
click at [176, 210] on td "WDLK" at bounding box center [167, 217] width 21 height 25
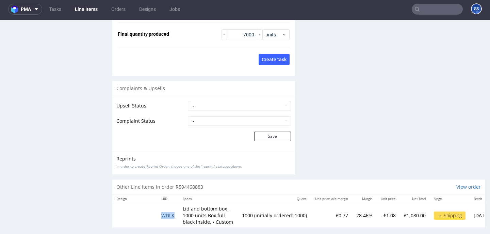
click at [168, 212] on span "WDLK" at bounding box center [167, 215] width 13 height 6
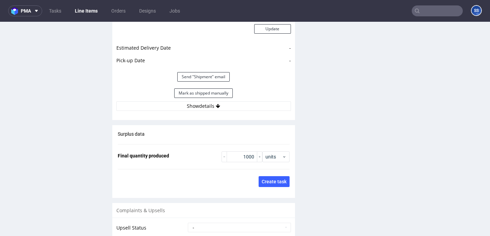
scroll to position [1198, 0]
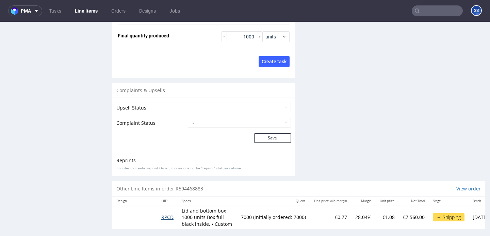
click at [169, 214] on span "RPCD" at bounding box center [167, 217] width 12 height 6
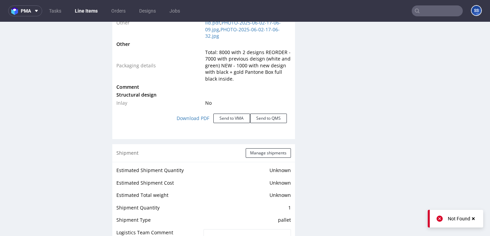
scroll to position [855, 0]
click at [255, 149] on button "Manage shipments" at bounding box center [268, 154] width 45 height 10
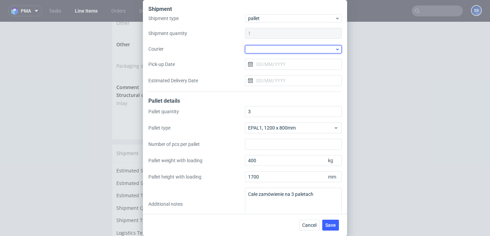
click at [256, 48] on div at bounding box center [293, 49] width 97 height 8
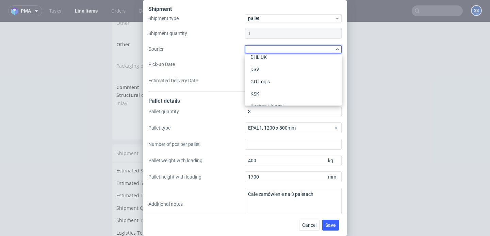
scroll to position [44, 0]
click at [266, 69] on div "DSV" at bounding box center [293, 69] width 91 height 12
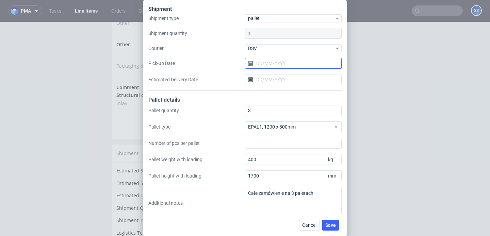
click at [262, 63] on input "Pick-up Date" at bounding box center [293, 63] width 97 height 11
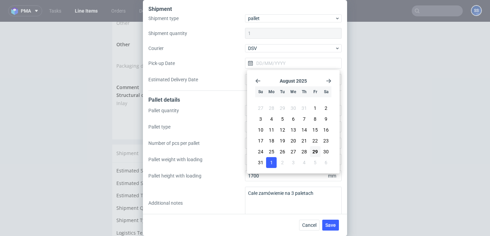
click at [272, 160] on span "1" at bounding box center [271, 162] width 3 height 7
type input "[DATE]"
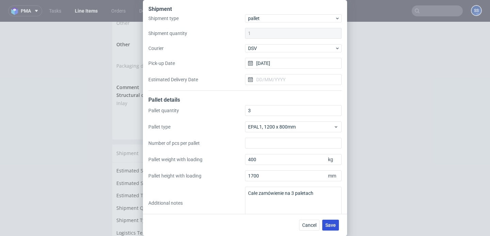
click at [327, 227] on span "Save" at bounding box center [330, 225] width 11 height 5
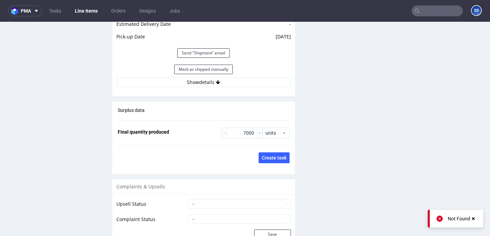
scroll to position [1089, 0]
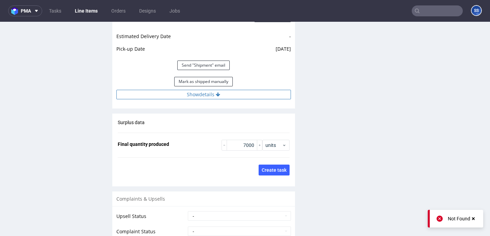
click at [208, 90] on button "Show details" at bounding box center [203, 95] width 175 height 10
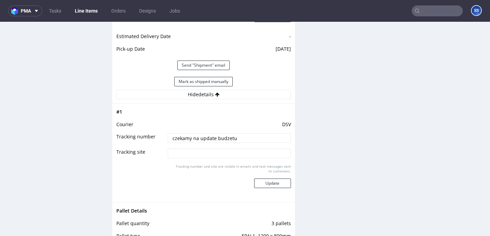
click at [197, 135] on input "czekamy na update budzetu" at bounding box center [229, 138] width 123 height 10
paste input "40257145950404154006"
type input "40257145950404154006"
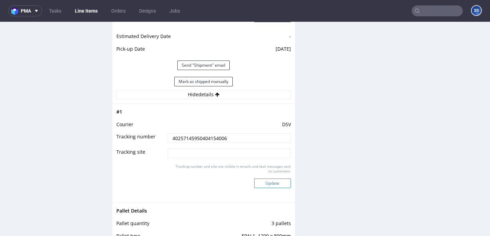
click at [275, 179] on button "Update" at bounding box center [272, 184] width 37 height 10
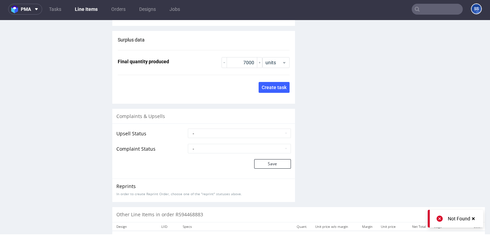
scroll to position [1198, 0]
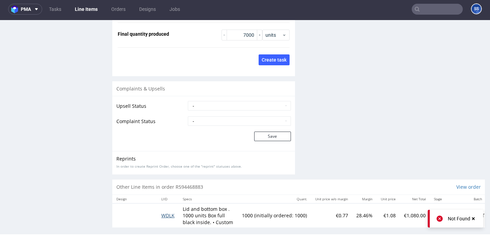
click at [173, 212] on span "WDLK" at bounding box center [167, 215] width 13 height 6
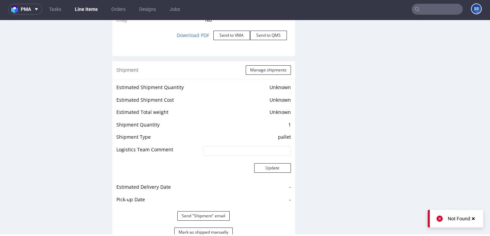
scroll to position [944, 0]
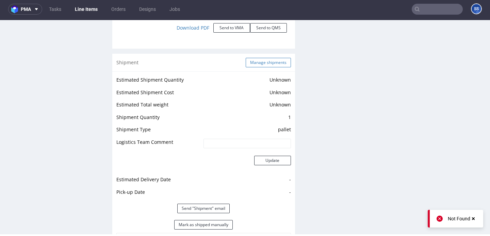
click at [252, 60] on button "Manage shipments" at bounding box center [268, 63] width 45 height 10
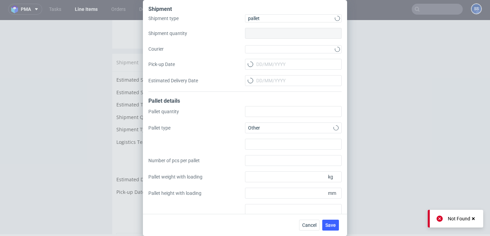
type input "1"
type input "0"
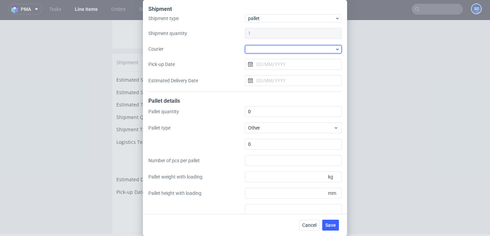
click at [268, 51] on div at bounding box center [293, 49] width 97 height 8
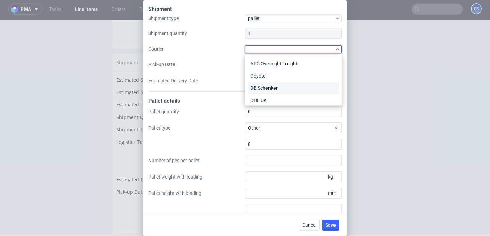
scroll to position [34, 0]
click at [265, 75] on div "DSV" at bounding box center [293, 79] width 91 height 12
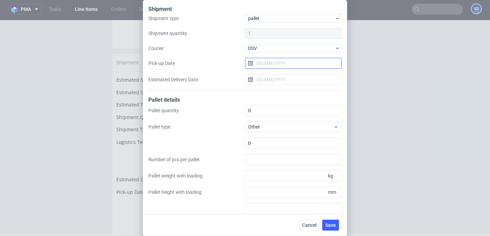
click at [267, 61] on input "Pick-up Date" at bounding box center [293, 63] width 97 height 11
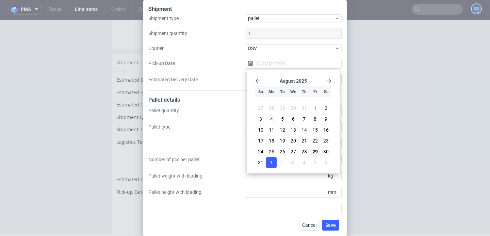
click at [272, 160] on span "1" at bounding box center [271, 162] width 3 height 7
type input "[DATE]"
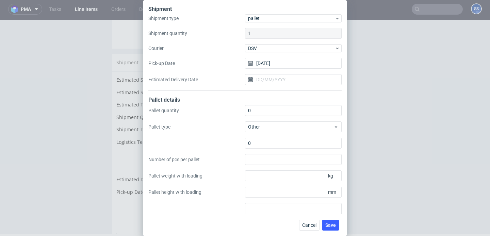
scroll to position [27, 0]
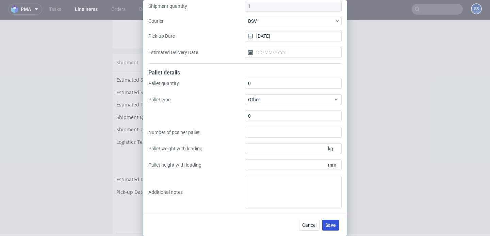
click at [331, 226] on span "Save" at bounding box center [330, 225] width 11 height 5
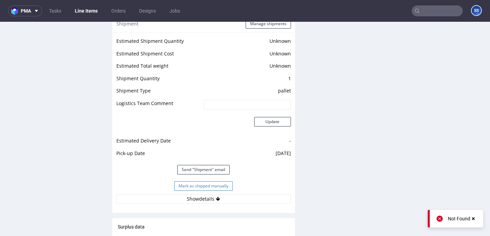
scroll to position [987, 0]
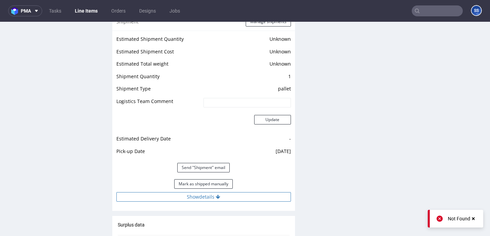
click at [210, 192] on button "Show details" at bounding box center [203, 197] width 175 height 10
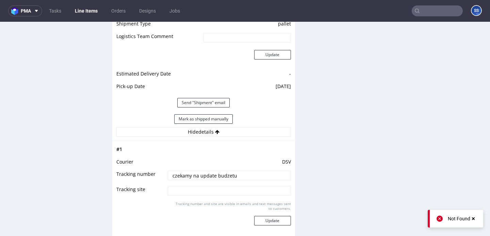
scroll to position [1059, 0]
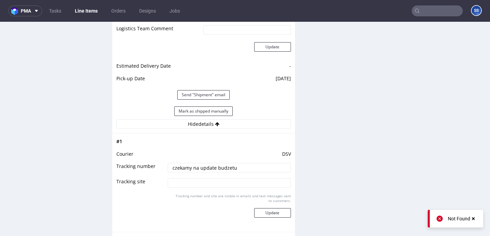
click at [213, 163] on input "czekamy na update budzetu" at bounding box center [229, 168] width 123 height 10
paste input "40257145950404154006"
type input "40257145950404154006"
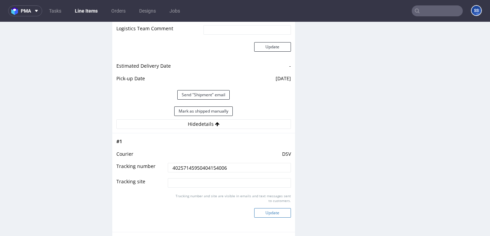
click at [273, 208] on button "Update" at bounding box center [272, 213] width 37 height 10
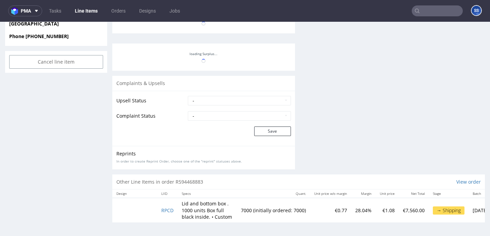
scroll to position [287, 0]
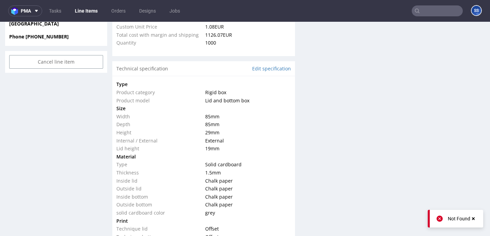
click at [83, 9] on link "Line Items" at bounding box center [86, 10] width 31 height 11
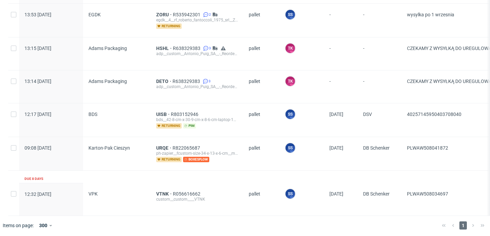
scroll to position [474, 0]
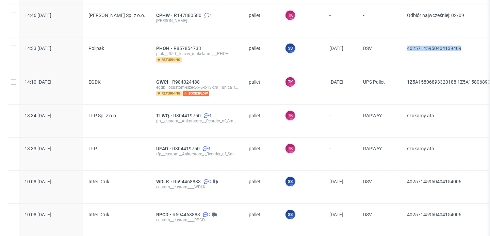
drag, startPoint x: 466, startPoint y: 51, endPoint x: 405, endPoint y: 49, distance: 61.0
click at [405, 49] on div "40257145950404139409" at bounding box center [480, 53] width 157 height 33
copy span "40257145950404139409"
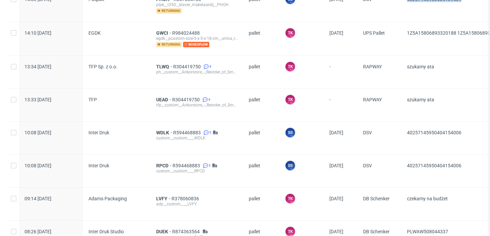
scroll to position [175, 0]
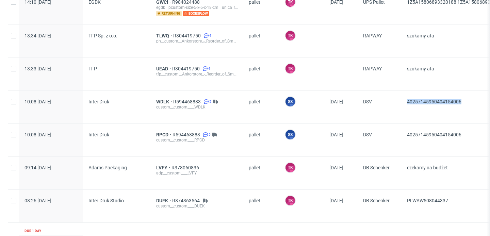
drag, startPoint x: 469, startPoint y: 101, endPoint x: 406, endPoint y: 102, distance: 63.3
click at [406, 102] on div "40257145950404154006" at bounding box center [480, 107] width 157 height 33
copy span "40257145950404154006"
